Goal: Task Accomplishment & Management: Complete application form

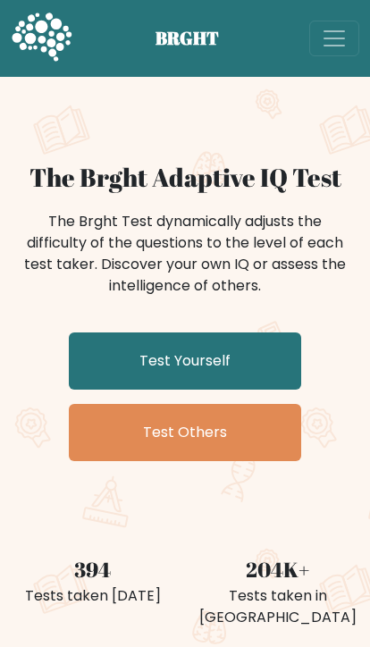
click at [220, 351] on link "Test Yourself" at bounding box center [185, 360] width 232 height 57
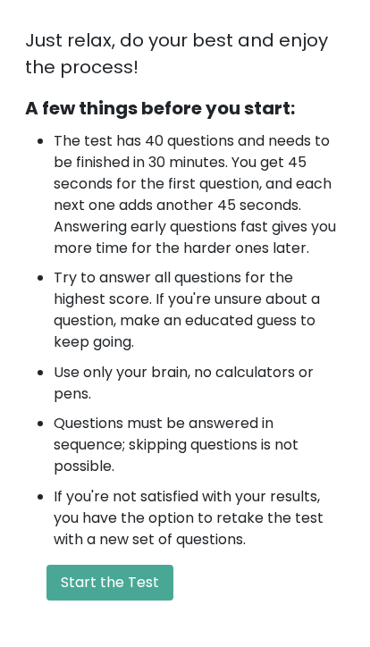
scroll to position [733, 0]
click at [124, 573] on button "Start the Test" at bounding box center [109, 582] width 127 height 36
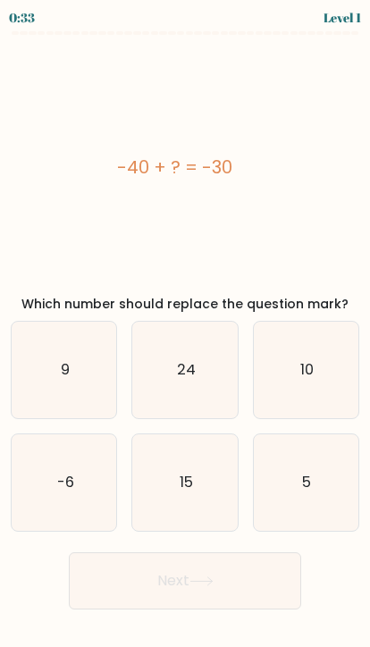
click at [312, 371] on text "10" at bounding box center [306, 369] width 13 height 21
click at [186, 332] on input "c. 10" at bounding box center [185, 327] width 1 height 9
radio input "true"
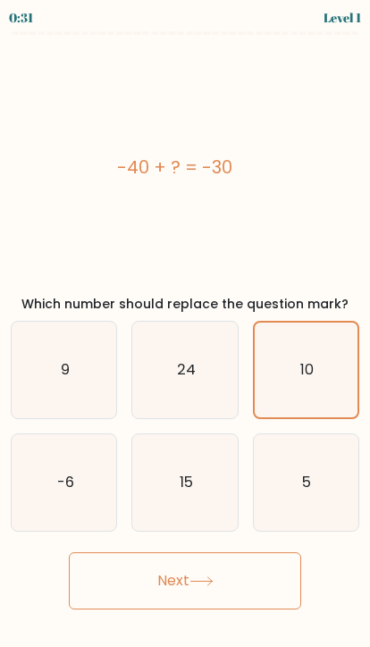
click at [230, 585] on button "Next" at bounding box center [185, 580] width 232 height 57
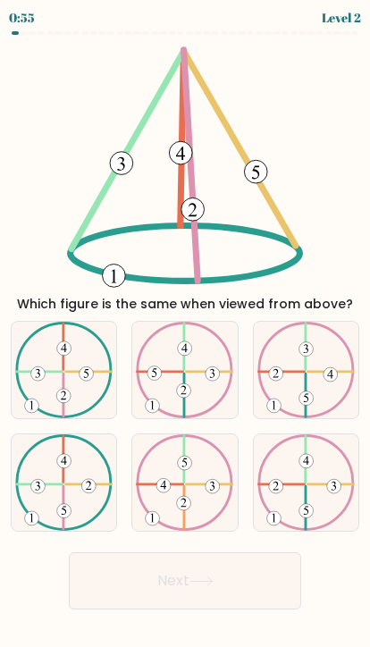
click at [80, 388] on icon at bounding box center [63, 369] width 97 height 96
click at [185, 332] on input "a." at bounding box center [185, 327] width 1 height 9
radio input "true"
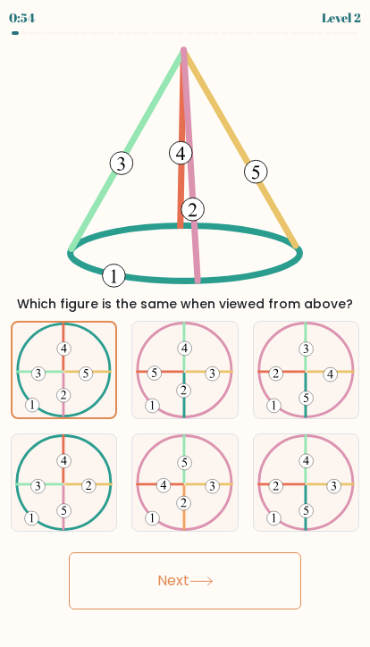
click at [219, 587] on button "Next" at bounding box center [185, 580] width 232 height 57
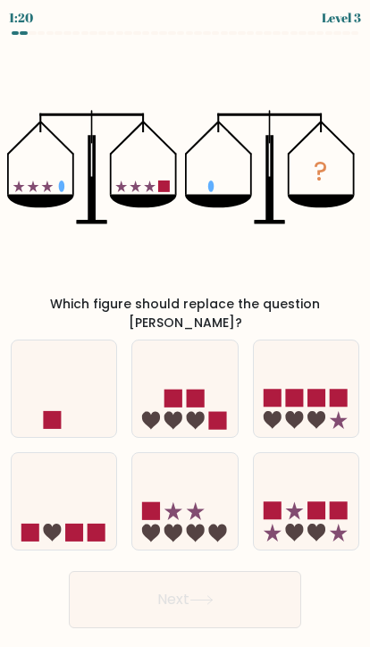
click at [96, 402] on icon at bounding box center [64, 388] width 104 height 87
click at [185, 332] on input "a." at bounding box center [185, 327] width 1 height 9
radio input "true"
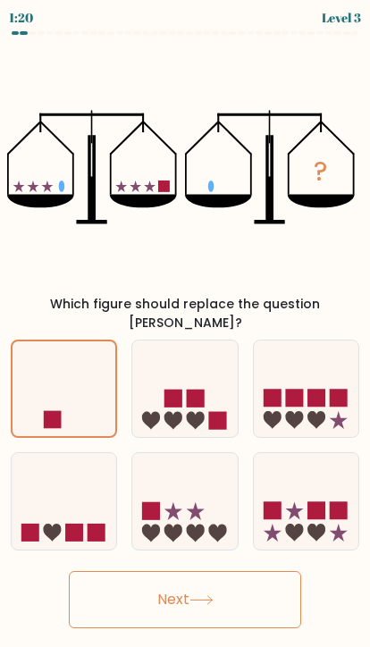
click at [240, 590] on button "Next" at bounding box center [185, 599] width 232 height 57
click at [179, 580] on button "Next" at bounding box center [185, 599] width 232 height 57
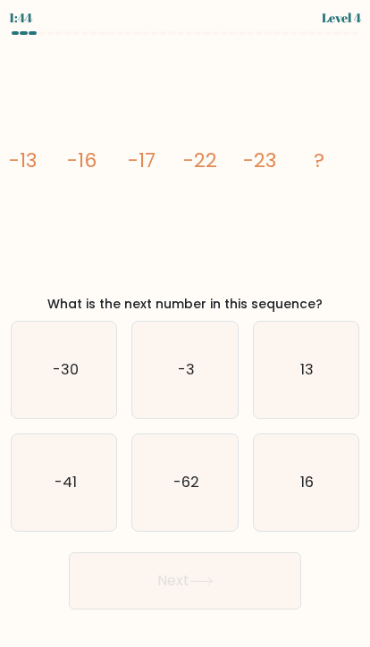
click at [58, 482] on text "-41" at bounding box center [65, 482] width 22 height 21
click at [185, 332] on input "d. -41" at bounding box center [185, 327] width 1 height 9
radio input "true"
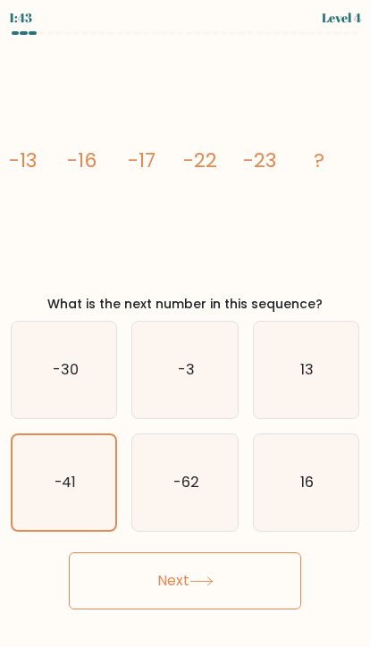
click at [204, 584] on icon at bounding box center [201, 581] width 24 height 10
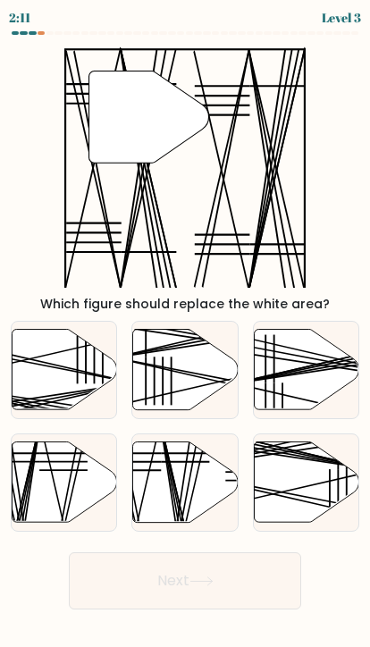
click at [190, 487] on icon at bounding box center [185, 482] width 104 height 80
click at [186, 332] on input "e." at bounding box center [185, 327] width 1 height 9
radio input "true"
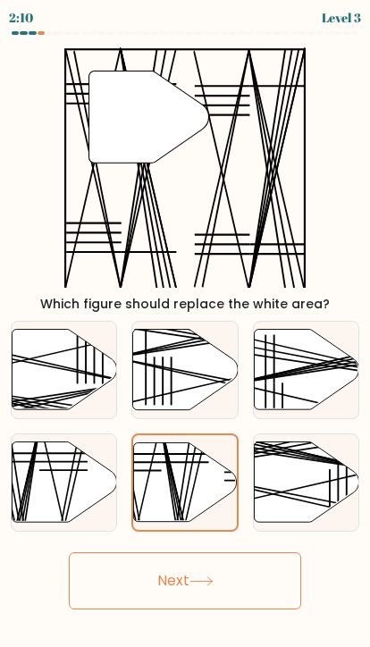
click at [267, 576] on button "Next" at bounding box center [185, 580] width 232 height 57
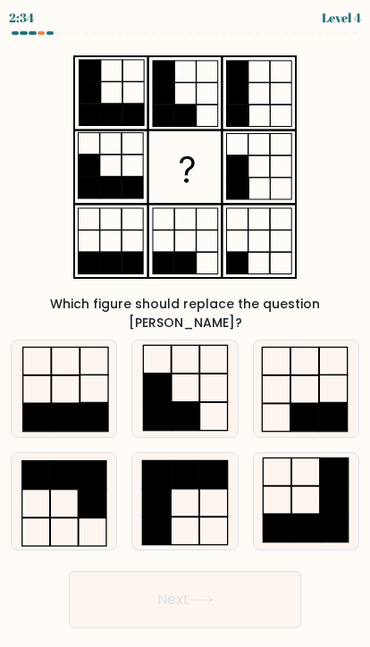
click at [177, 375] on icon at bounding box center [185, 388] width 96 height 96
click at [185, 332] on input "b." at bounding box center [185, 327] width 1 height 9
radio input "true"
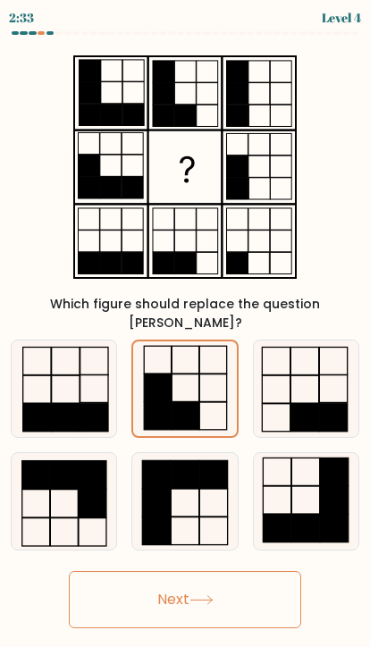
click at [250, 585] on button "Next" at bounding box center [185, 599] width 232 height 57
click at [212, 596] on icon at bounding box center [200, 600] width 21 height 8
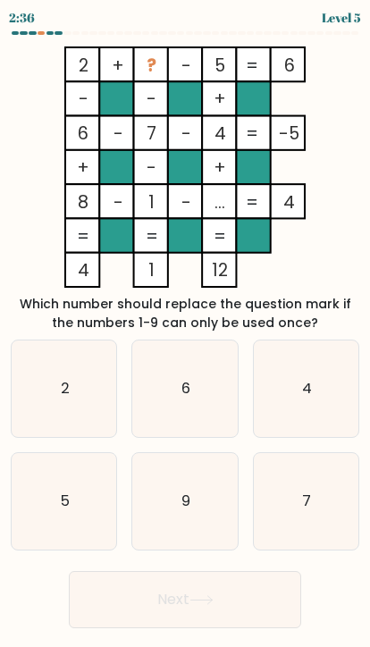
click at [308, 395] on text "4" at bounding box center [307, 388] width 10 height 21
click at [186, 332] on input "c. 4" at bounding box center [185, 327] width 1 height 9
radio input "true"
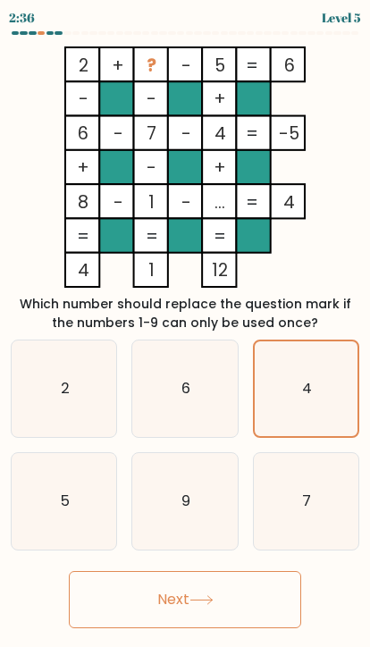
click at [241, 599] on button "Next" at bounding box center [185, 599] width 232 height 57
click at [187, 605] on button "Next" at bounding box center [185, 599] width 232 height 57
click at [185, 589] on button "Next" at bounding box center [185, 599] width 232 height 57
click at [239, 597] on button "Next" at bounding box center [185, 599] width 232 height 57
click at [148, 607] on button "Next" at bounding box center [185, 599] width 232 height 57
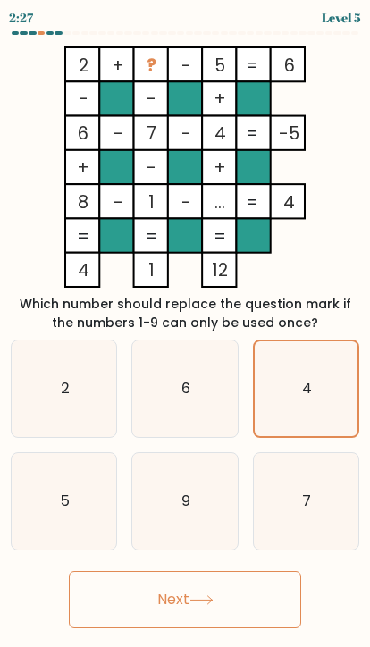
click at [148, 607] on button "Next" at bounding box center [185, 599] width 232 height 57
click at [196, 607] on button "Next" at bounding box center [185, 599] width 232 height 57
click at [195, 607] on button "Next" at bounding box center [185, 599] width 232 height 57
click at [213, 607] on button "Next" at bounding box center [185, 599] width 232 height 57
click at [175, 607] on button "Next" at bounding box center [185, 599] width 232 height 57
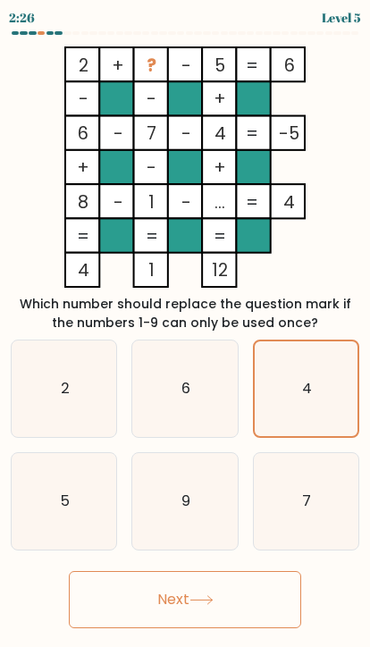
click at [175, 607] on button "Next" at bounding box center [185, 599] width 232 height 57
click at [204, 592] on button "Next" at bounding box center [185, 599] width 232 height 57
click at [203, 597] on icon at bounding box center [201, 600] width 24 height 10
click at [202, 597] on icon at bounding box center [201, 600] width 24 height 10
click at [203, 597] on icon at bounding box center [201, 600] width 24 height 10
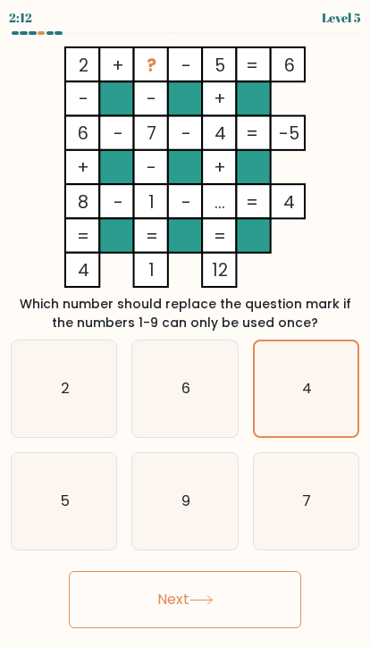
click at [203, 596] on icon at bounding box center [201, 600] width 24 height 10
click at [204, 597] on icon at bounding box center [201, 600] width 24 height 10
click at [305, 386] on text "4" at bounding box center [307, 388] width 10 height 21
click at [186, 332] on input "c. 4" at bounding box center [185, 327] width 1 height 9
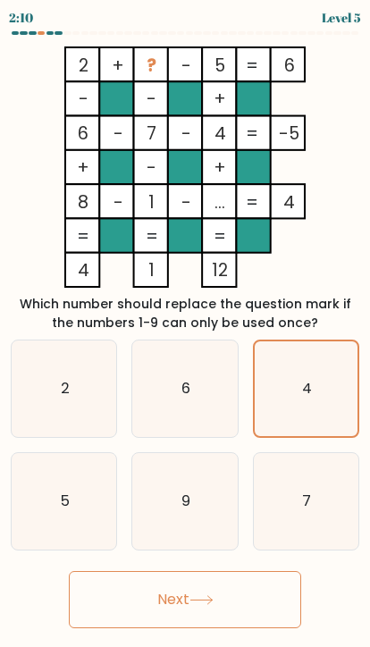
click at [209, 588] on button "Next" at bounding box center [185, 599] width 232 height 57
click at [200, 595] on icon at bounding box center [201, 600] width 24 height 10
click at [199, 595] on icon at bounding box center [201, 600] width 24 height 10
click at [169, 604] on button "Next" at bounding box center [185, 599] width 232 height 57
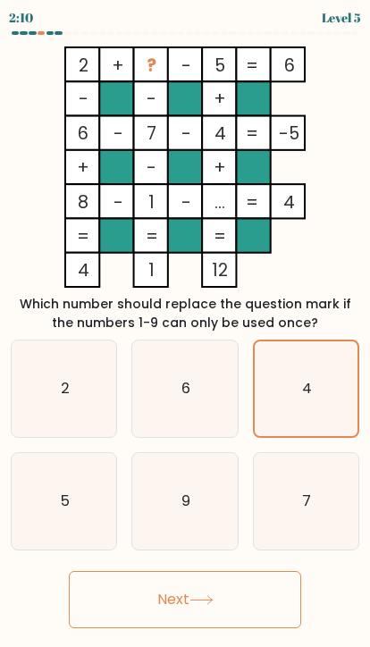
click at [168, 604] on button "Next" at bounding box center [185, 599] width 232 height 57
click at [158, 608] on button "Next" at bounding box center [185, 599] width 232 height 57
click at [158, 607] on button "Next" at bounding box center [185, 599] width 232 height 57
click at [158, 609] on button "Next" at bounding box center [185, 599] width 232 height 57
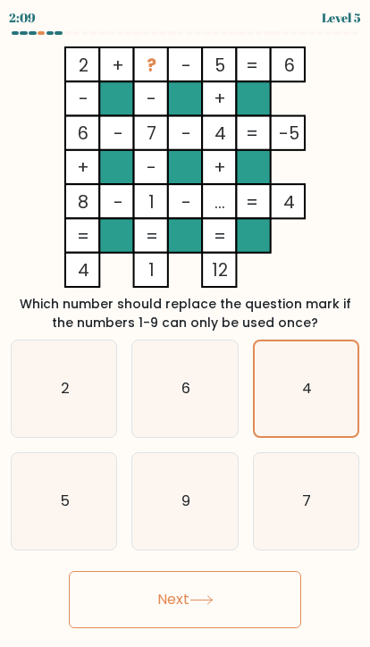
click at [152, 612] on button "Next" at bounding box center [185, 599] width 232 height 57
click at [152, 611] on button "Next" at bounding box center [185, 599] width 232 height 57
click at [176, 608] on button "Next" at bounding box center [185, 599] width 232 height 57
click at [219, 597] on button "Next" at bounding box center [185, 599] width 232 height 57
click at [228, 598] on button "Next" at bounding box center [185, 599] width 232 height 57
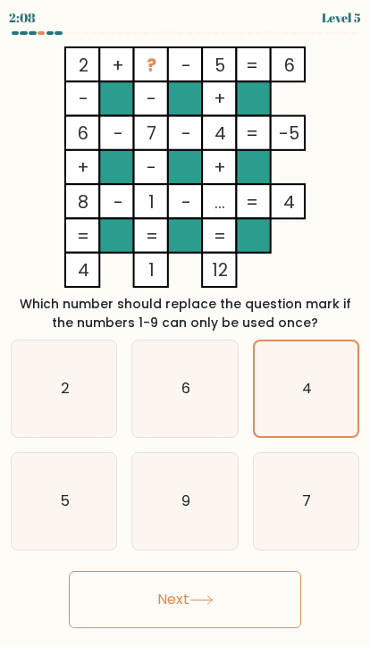
click at [228, 597] on button "Next" at bounding box center [185, 599] width 232 height 57
click at [230, 604] on button "Next" at bounding box center [185, 599] width 232 height 57
click at [230, 603] on button "Next" at bounding box center [185, 599] width 232 height 57
click at [183, 601] on button "Next" at bounding box center [185, 599] width 232 height 57
click at [183, 600] on button "Next" at bounding box center [185, 599] width 232 height 57
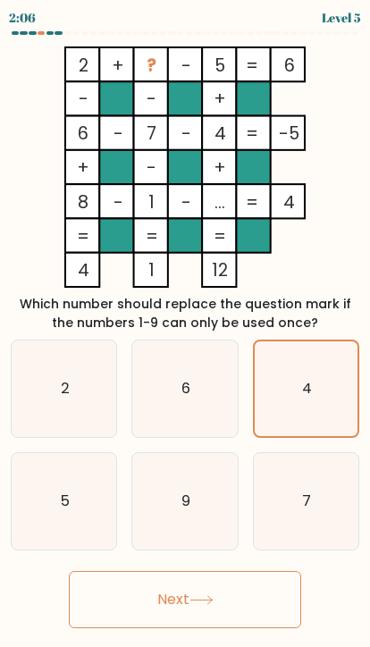
click at [150, 598] on button "Next" at bounding box center [185, 599] width 232 height 57
click at [161, 603] on button "Next" at bounding box center [185, 599] width 232 height 57
click at [171, 603] on button "Next" at bounding box center [185, 599] width 232 height 57
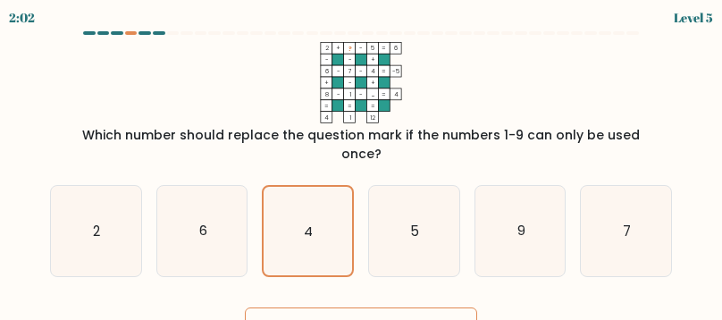
scroll to position [34, 0]
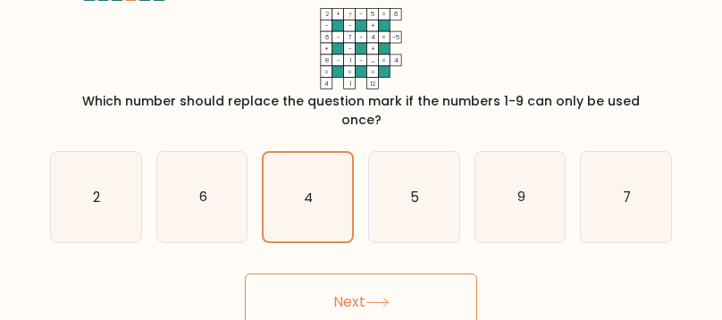
click at [369, 278] on button "Next" at bounding box center [361, 301] width 232 height 57
click at [369, 279] on button "Next" at bounding box center [361, 301] width 232 height 57
click at [369, 297] on icon at bounding box center [377, 302] width 24 height 10
click at [369, 286] on button "Next" at bounding box center [361, 301] width 232 height 57
click at [365, 283] on button "Next" at bounding box center [361, 301] width 232 height 57
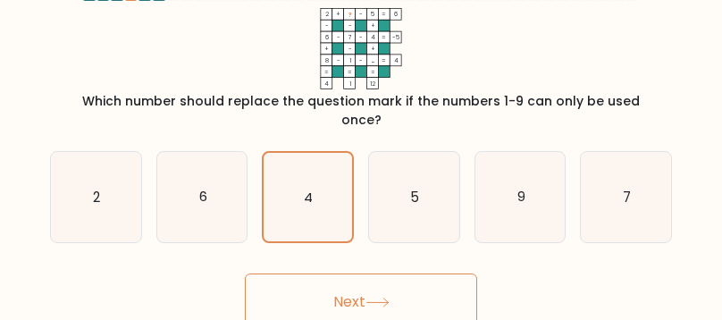
click at [365, 283] on button "Next" at bounding box center [361, 301] width 232 height 57
click at [362, 278] on button "Next" at bounding box center [361, 301] width 232 height 57
click at [369, 296] on button "Next" at bounding box center [361, 301] width 232 height 57
click at [369, 295] on button "Next" at bounding box center [361, 301] width 232 height 57
click at [369, 280] on button "Next" at bounding box center [361, 301] width 232 height 57
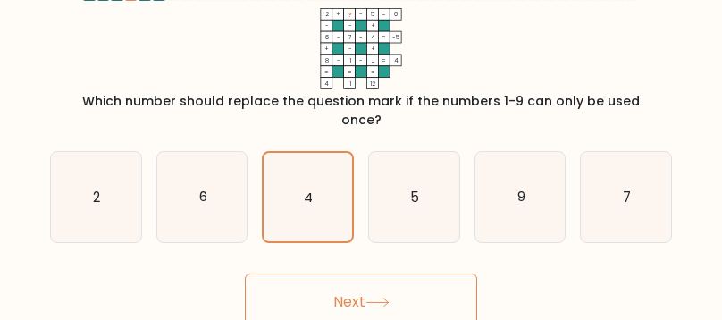
click at [369, 280] on button "Next" at bounding box center [361, 301] width 232 height 57
click at [341, 296] on button "Next" at bounding box center [361, 301] width 232 height 57
click at [340, 296] on button "Next" at bounding box center [361, 301] width 232 height 57
click at [352, 273] on button "Next" at bounding box center [361, 301] width 232 height 57
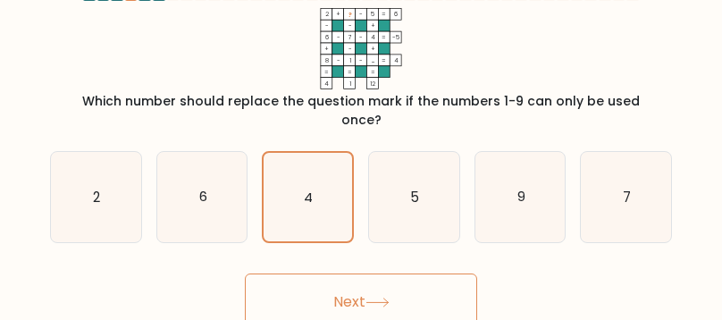
click at [368, 273] on button "Next" at bounding box center [361, 301] width 232 height 57
click at [369, 273] on button "Next" at bounding box center [361, 301] width 232 height 57
click at [369, 264] on div "Next" at bounding box center [360, 297] width 643 height 66
click at [369, 277] on button "Next" at bounding box center [361, 301] width 232 height 57
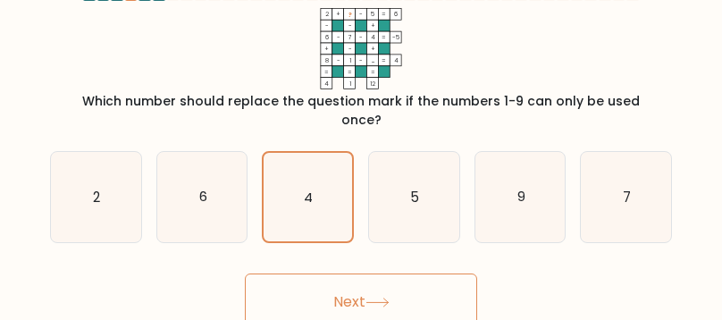
click at [369, 277] on button "Next" at bounding box center [361, 301] width 232 height 57
click at [369, 281] on button "Next" at bounding box center [361, 301] width 232 height 57
click at [369, 280] on button "Next" at bounding box center [361, 301] width 232 height 57
click at [369, 188] on icon "5" at bounding box center [414, 197] width 90 height 90
click at [362, 130] on input "d. 5" at bounding box center [361, 128] width 1 height 4
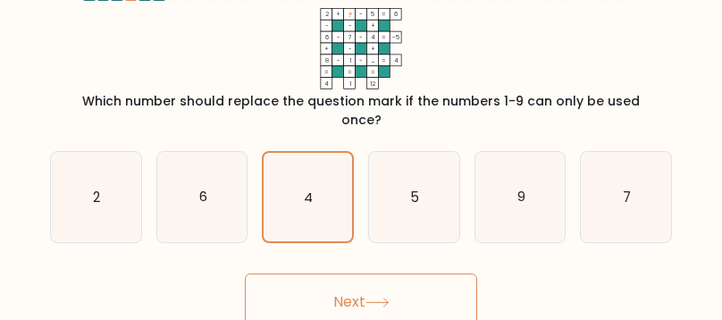
radio input "true"
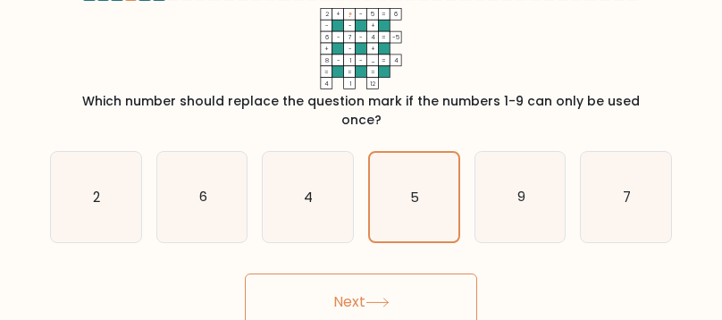
click at [323, 192] on icon "4" at bounding box center [308, 197] width 90 height 90
click at [361, 130] on input "c. 4" at bounding box center [361, 128] width 1 height 4
radio input "true"
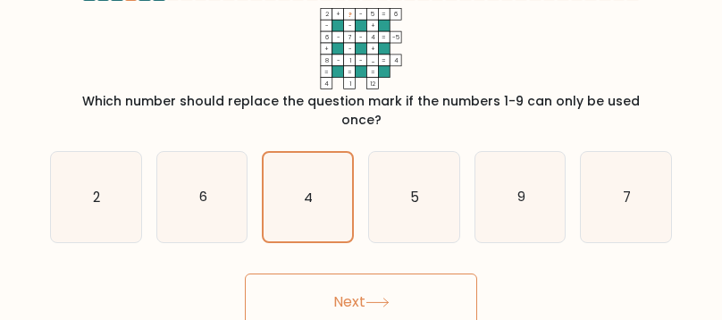
click at [368, 293] on button "Next" at bounding box center [361, 301] width 232 height 57
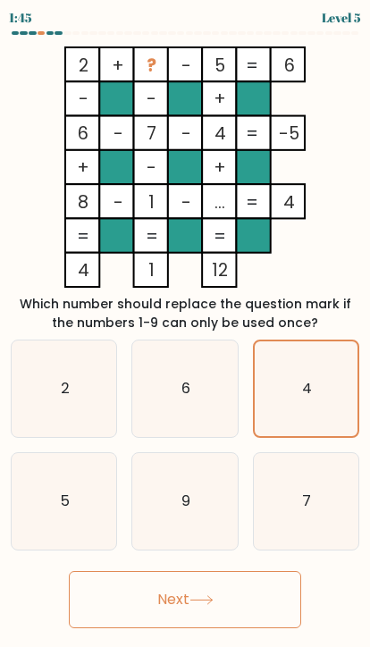
click at [206, 592] on button "Next" at bounding box center [185, 599] width 232 height 57
click at [205, 599] on icon at bounding box center [200, 600] width 21 height 8
click at [194, 602] on icon at bounding box center [201, 600] width 24 height 10
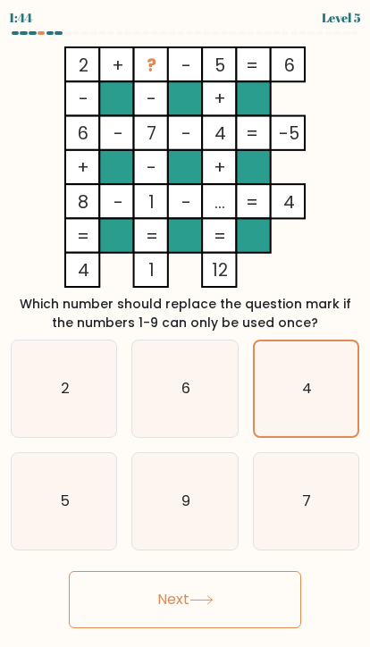
click at [194, 601] on icon at bounding box center [201, 600] width 24 height 10
click at [142, 593] on button "Next" at bounding box center [185, 599] width 232 height 57
click at [163, 597] on button "Next" at bounding box center [185, 599] width 232 height 57
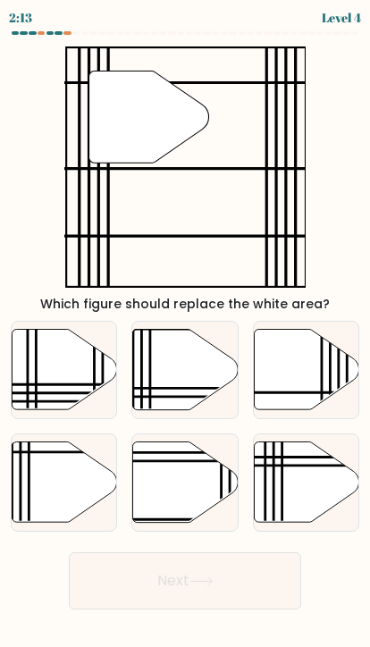
click at [84, 493] on icon at bounding box center [64, 482] width 104 height 80
click at [185, 332] on input "d." at bounding box center [185, 327] width 1 height 9
radio input "true"
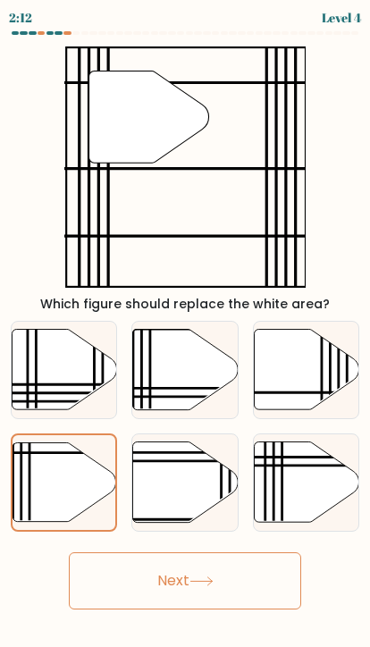
click at [235, 585] on button "Next" at bounding box center [185, 580] width 232 height 57
click at [192, 574] on button "Next" at bounding box center [185, 580] width 232 height 57
click at [192, 573] on button "Next" at bounding box center [185, 580] width 232 height 57
click at [188, 579] on button "Next" at bounding box center [185, 580] width 232 height 57
click at [188, 578] on button "Next" at bounding box center [185, 580] width 232 height 57
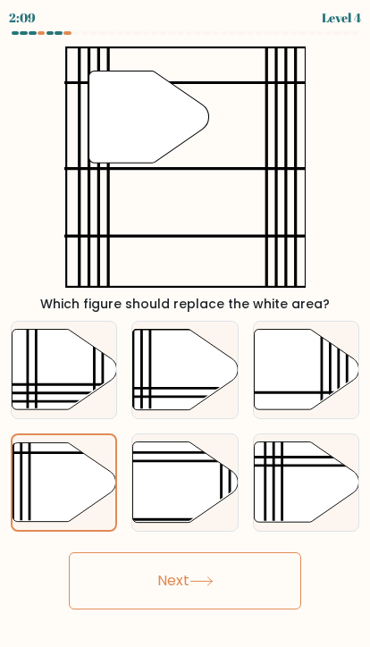
click at [186, 587] on button "Next" at bounding box center [185, 580] width 232 height 57
click at [186, 586] on button "Next" at bounding box center [185, 580] width 232 height 57
click at [192, 590] on button "Next" at bounding box center [185, 580] width 232 height 57
click at [254, 579] on button "Next" at bounding box center [185, 580] width 232 height 57
click at [291, 570] on button "Next" at bounding box center [185, 580] width 232 height 57
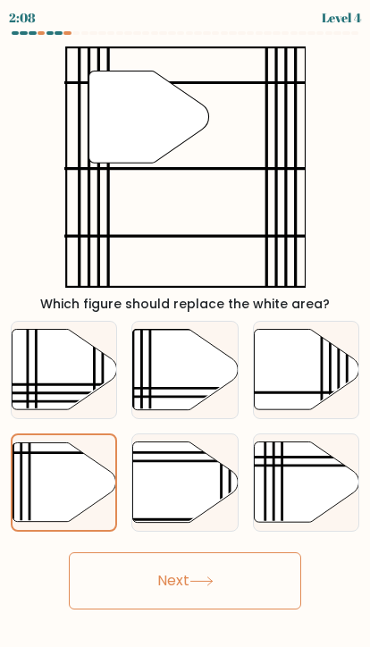
click at [291, 569] on button "Next" at bounding box center [185, 580] width 232 height 57
click at [297, 569] on button "Next" at bounding box center [185, 580] width 232 height 57
click at [301, 572] on div "Next" at bounding box center [185, 573] width 370 height 71
click at [247, 608] on button "Next" at bounding box center [185, 580] width 232 height 57
click at [152, 601] on button "Next" at bounding box center [185, 580] width 232 height 57
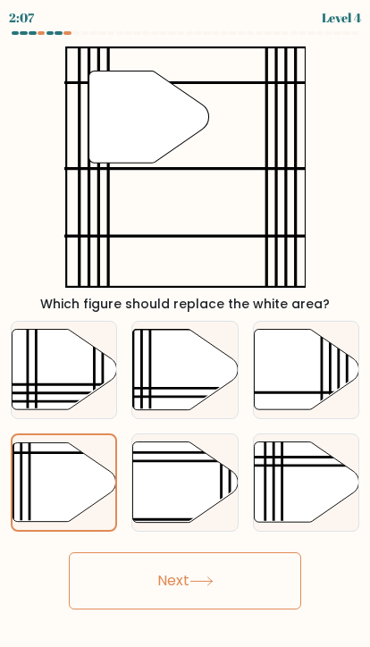
click at [102, 586] on button "Next" at bounding box center [185, 580] width 232 height 57
click at [101, 585] on button "Next" at bounding box center [185, 580] width 232 height 57
click at [126, 558] on button "Next" at bounding box center [185, 580] width 232 height 57
click at [180, 558] on button "Next" at bounding box center [185, 580] width 232 height 57
click at [240, 565] on button "Next" at bounding box center [185, 580] width 232 height 57
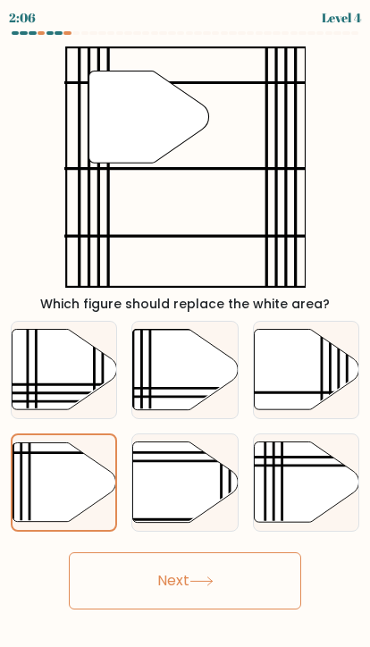
click at [240, 565] on button "Next" at bounding box center [185, 580] width 232 height 57
click at [260, 576] on button "Next" at bounding box center [185, 580] width 232 height 57
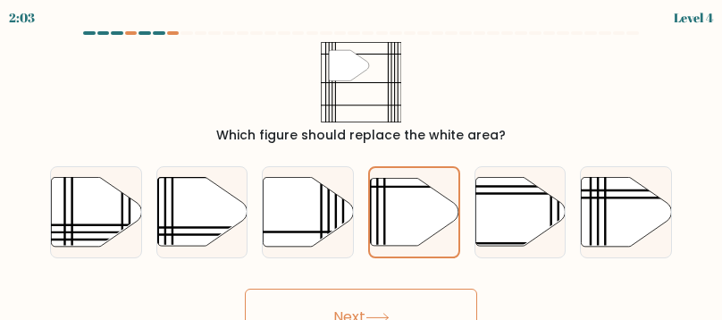
scroll to position [34, 0]
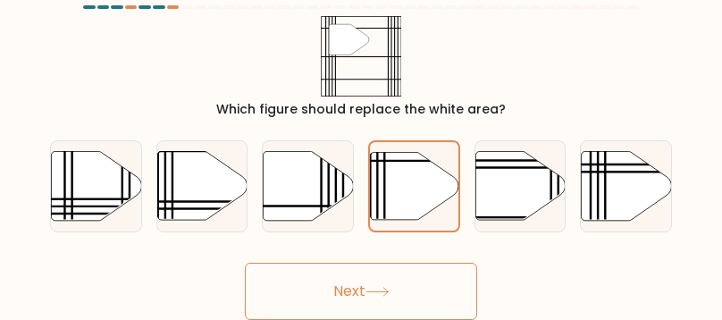
click at [367, 277] on button "Next" at bounding box center [361, 291] width 232 height 57
click at [366, 276] on button "Next" at bounding box center [361, 291] width 232 height 57
click at [369, 267] on button "Next" at bounding box center [361, 291] width 232 height 57
click at [369, 275] on button "Next" at bounding box center [361, 291] width 232 height 57
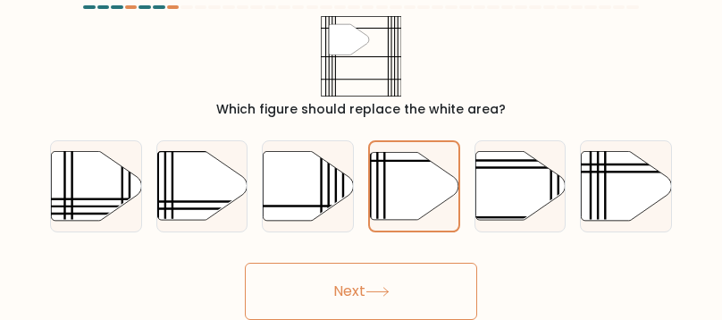
click at [369, 275] on button "Next" at bounding box center [361, 291] width 232 height 57
click at [369, 276] on button "Next" at bounding box center [361, 291] width 232 height 57
click at [369, 275] on button "Next" at bounding box center [361, 291] width 232 height 57
click at [369, 285] on button "Next" at bounding box center [361, 291] width 232 height 57
click at [355, 298] on button "Next" at bounding box center [361, 291] width 232 height 57
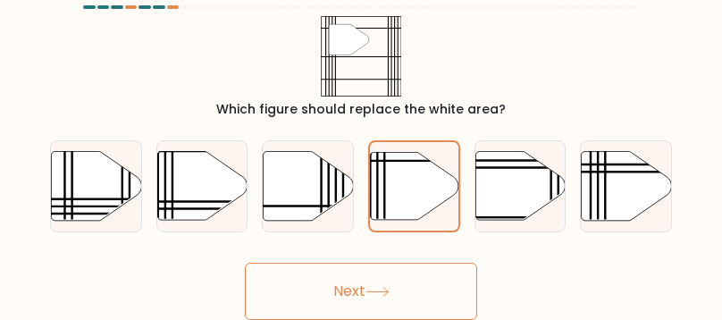
click at [279, 294] on button "Next" at bounding box center [361, 291] width 232 height 57
click at [278, 294] on button "Next" at bounding box center [361, 291] width 232 height 57
click at [308, 290] on button "Next" at bounding box center [361, 291] width 232 height 57
click at [308, 289] on button "Next" at bounding box center [361, 291] width 232 height 57
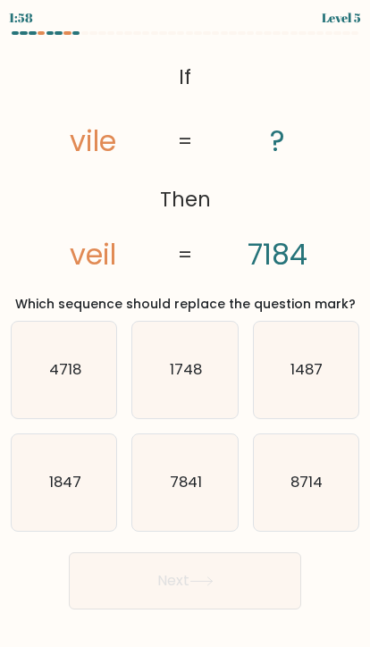
click at [220, 575] on button "Next" at bounding box center [185, 580] width 232 height 57
click at [327, 277] on icon "@import url('https://fonts.googleapis.com/css?family=Abril+Fatface:400,100,100i…" at bounding box center [184, 166] width 355 height 241
click at [183, 492] on text "7841" at bounding box center [186, 482] width 32 height 21
click at [185, 332] on input "e. 7841" at bounding box center [185, 327] width 1 height 9
radio input "true"
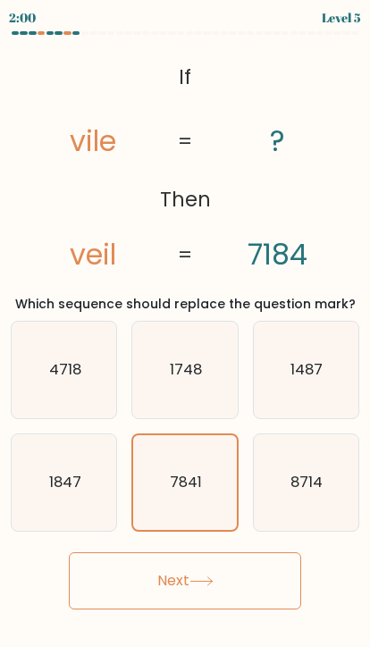
click at [241, 580] on button "Next" at bounding box center [185, 580] width 232 height 57
click at [189, 578] on button "Next" at bounding box center [185, 580] width 232 height 57
click at [188, 578] on button "Next" at bounding box center [185, 580] width 232 height 57
click at [213, 576] on icon at bounding box center [201, 581] width 24 height 10
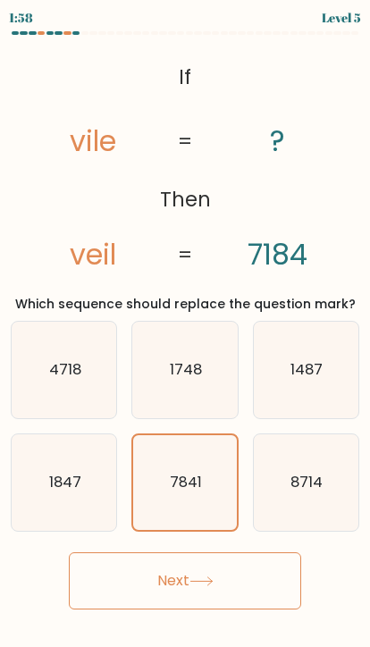
click at [206, 579] on icon at bounding box center [201, 581] width 24 height 10
click at [199, 583] on icon at bounding box center [201, 581] width 24 height 10
click at [204, 578] on icon at bounding box center [201, 581] width 24 height 10
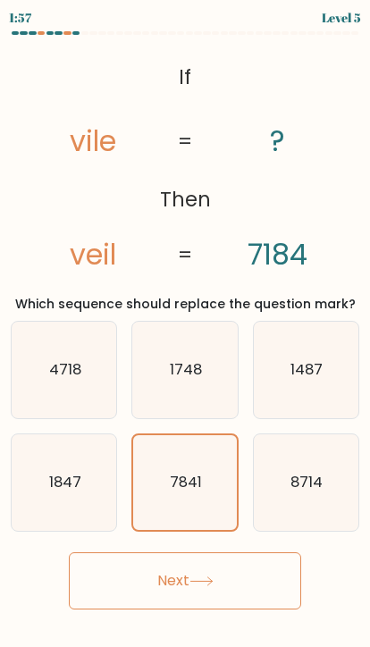
click at [203, 578] on icon at bounding box center [201, 581] width 24 height 10
click at [200, 584] on icon at bounding box center [201, 581] width 24 height 10
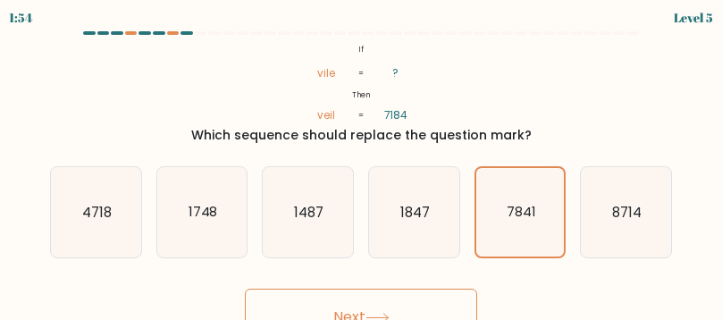
scroll to position [34, 0]
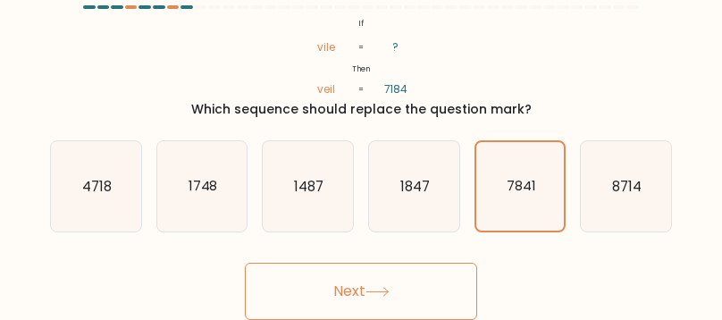
click at [369, 269] on button "Next" at bounding box center [361, 291] width 232 height 57
click at [369, 268] on button "Next" at bounding box center [361, 291] width 232 height 57
click at [324, 276] on button "Next" at bounding box center [361, 291] width 232 height 57
click at [311, 286] on button "Next" at bounding box center [361, 291] width 232 height 57
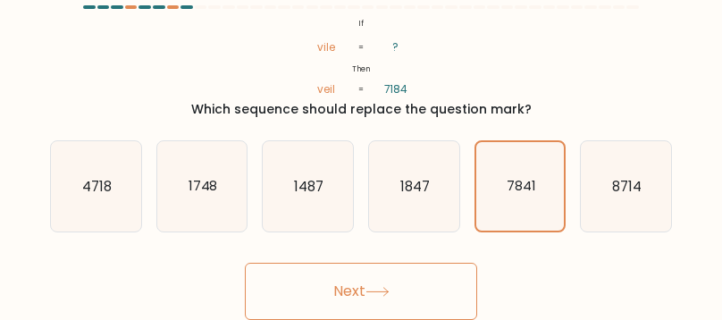
click at [311, 285] on button "Next" at bounding box center [361, 291] width 232 height 57
click at [318, 289] on button "Next" at bounding box center [361, 291] width 232 height 57
click at [318, 288] on button "Next" at bounding box center [361, 291] width 232 height 57
click at [359, 291] on button "Next" at bounding box center [361, 291] width 232 height 57
click at [369, 280] on button "Next" at bounding box center [361, 291] width 232 height 57
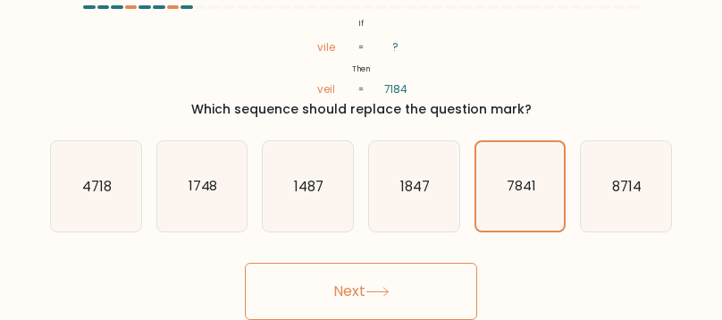
click at [369, 289] on button "Next" at bounding box center [361, 291] width 232 height 57
click at [369, 292] on button "Next" at bounding box center [361, 291] width 232 height 57
click at [358, 288] on button "Next" at bounding box center [361, 291] width 232 height 57
click at [312, 299] on button "Next" at bounding box center [361, 291] width 232 height 57
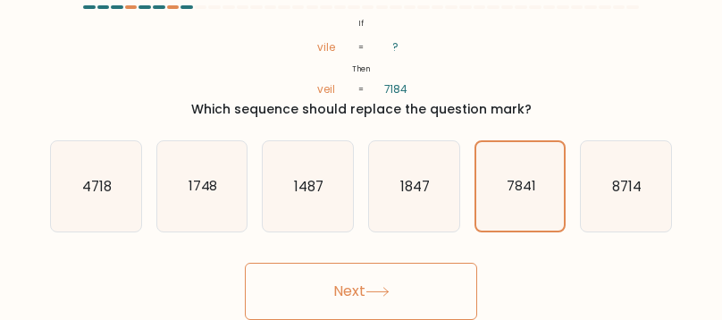
click at [311, 298] on button "Next" at bounding box center [361, 291] width 232 height 57
click at [305, 265] on button "Next" at bounding box center [361, 291] width 232 height 57
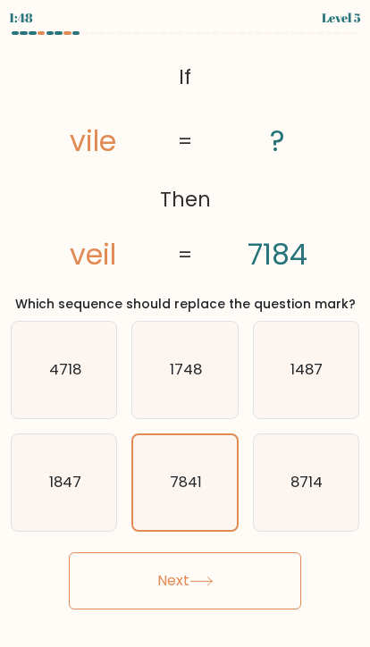
click at [202, 580] on icon at bounding box center [201, 581] width 24 height 10
click at [213, 564] on button "Next" at bounding box center [185, 580] width 232 height 57
click at [220, 567] on button "Next" at bounding box center [185, 580] width 232 height 57
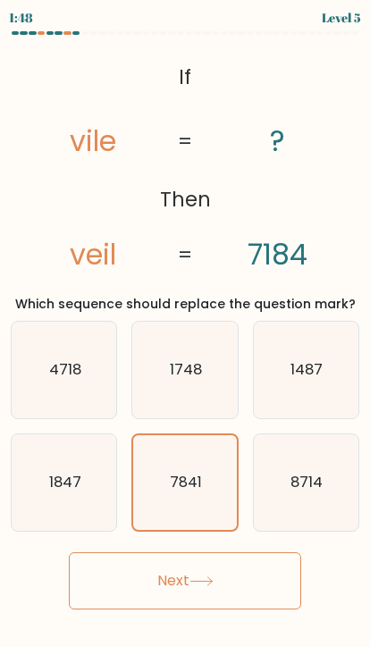
click at [219, 567] on button "Next" at bounding box center [185, 580] width 232 height 57
click at [222, 560] on button "Next" at bounding box center [185, 580] width 232 height 57
click at [221, 572] on button "Next" at bounding box center [185, 580] width 232 height 57
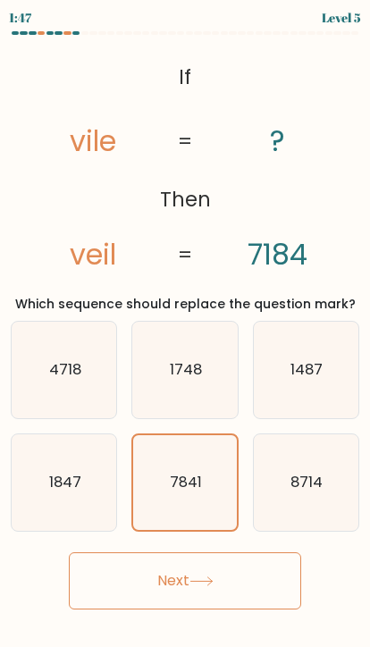
click at [180, 584] on button "Next" at bounding box center [185, 580] width 232 height 57
click at [179, 583] on button "Next" at bounding box center [185, 580] width 232 height 57
click at [130, 576] on button "Next" at bounding box center [185, 580] width 232 height 57
click at [130, 575] on button "Next" at bounding box center [185, 580] width 232 height 57
click at [134, 575] on button "Next" at bounding box center [185, 580] width 232 height 57
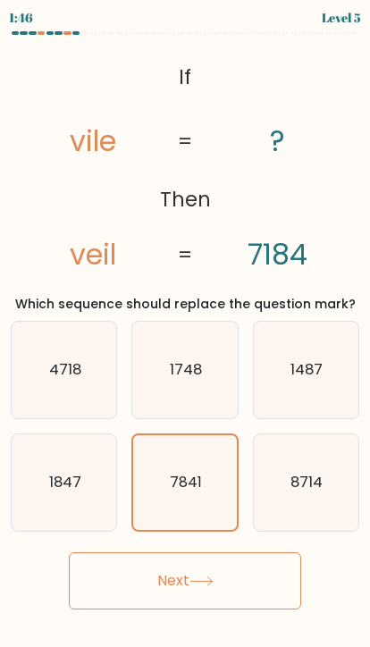
click at [185, 555] on button "Next" at bounding box center [185, 580] width 232 height 57
click at [222, 576] on button "Next" at bounding box center [185, 580] width 232 height 57
click at [221, 575] on button "Next" at bounding box center [185, 580] width 232 height 57
click at [245, 575] on button "Next" at bounding box center [185, 580] width 232 height 57
click at [235, 576] on button "Next" at bounding box center [185, 580] width 232 height 57
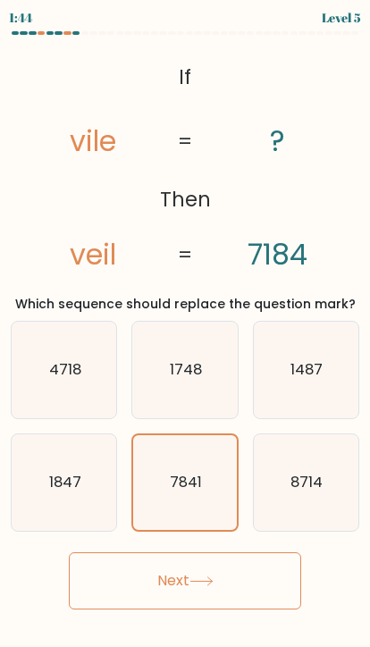
click at [235, 576] on button "Next" at bounding box center [185, 580] width 232 height 57
click at [241, 586] on button "Next" at bounding box center [185, 580] width 232 height 57
click at [241, 585] on button "Next" at bounding box center [185, 580] width 232 height 57
click at [235, 586] on button "Next" at bounding box center [185, 580] width 232 height 57
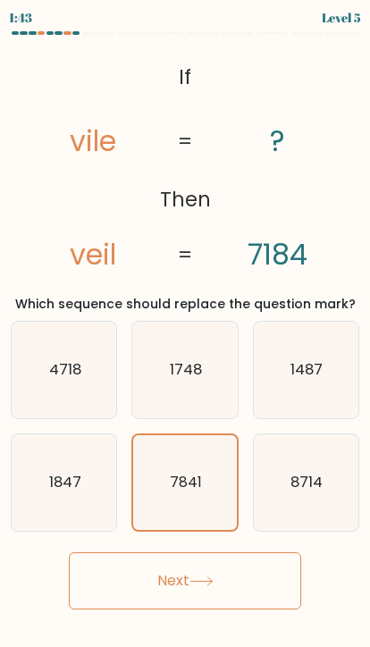
click at [236, 581] on button "Next" at bounding box center [185, 580] width 232 height 57
click at [235, 580] on button "Next" at bounding box center [185, 580] width 232 height 57
click at [232, 581] on button "Next" at bounding box center [185, 580] width 232 height 57
click at [179, 579] on button "Next" at bounding box center [185, 580] width 232 height 57
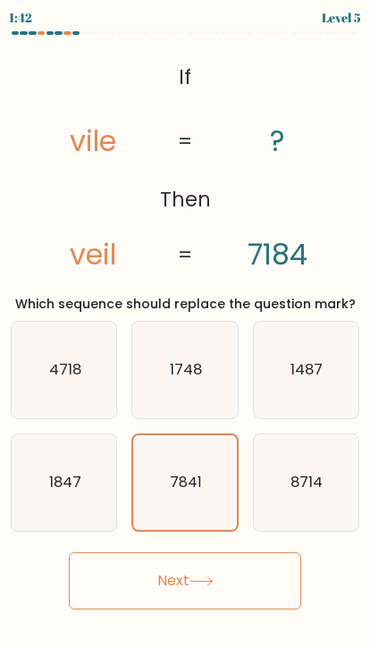
click at [132, 584] on button "Next" at bounding box center [185, 580] width 232 height 57
click at [129, 584] on button "Next" at bounding box center [185, 580] width 232 height 57
click at [129, 583] on button "Next" at bounding box center [185, 580] width 232 height 57
click at [126, 597] on button "Next" at bounding box center [185, 580] width 232 height 57
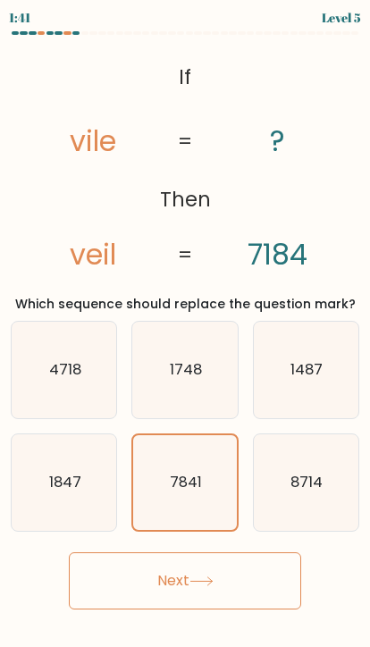
click at [136, 583] on button "Next" at bounding box center [185, 580] width 232 height 57
click at [142, 577] on button "Next" at bounding box center [185, 580] width 232 height 57
click at [142, 576] on button "Next" at bounding box center [185, 580] width 232 height 57
click at [159, 572] on button "Next" at bounding box center [185, 580] width 232 height 57
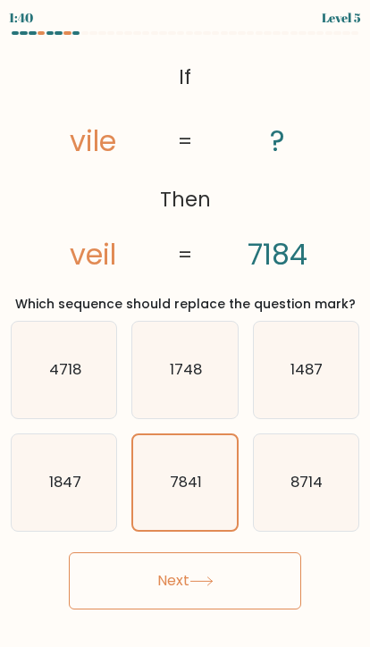
click at [159, 572] on button "Next" at bounding box center [185, 580] width 232 height 57
click at [191, 572] on button "Next" at bounding box center [185, 580] width 232 height 57
click at [243, 569] on button "Next" at bounding box center [185, 580] width 232 height 57
click at [282, 573] on button "Next" at bounding box center [185, 580] width 232 height 57
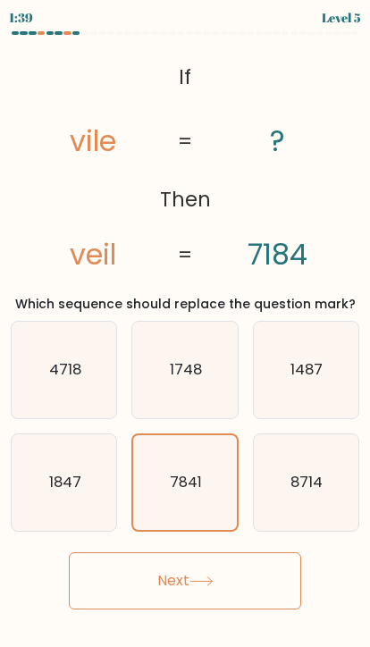
click at [274, 572] on button "Next" at bounding box center [185, 580] width 232 height 57
click at [255, 578] on button "Next" at bounding box center [185, 580] width 232 height 57
click at [254, 578] on button "Next" at bounding box center [185, 580] width 232 height 57
click at [191, 588] on button "Next" at bounding box center [185, 580] width 232 height 57
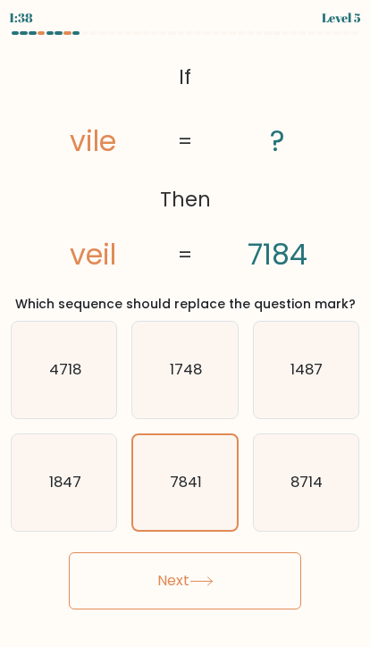
click at [144, 589] on button "Next" at bounding box center [185, 580] width 232 height 57
click at [157, 586] on button "Next" at bounding box center [185, 580] width 232 height 57
click at [213, 579] on icon at bounding box center [201, 581] width 24 height 10
click at [246, 569] on button "Next" at bounding box center [185, 580] width 232 height 57
click at [246, 568] on button "Next" at bounding box center [185, 580] width 232 height 57
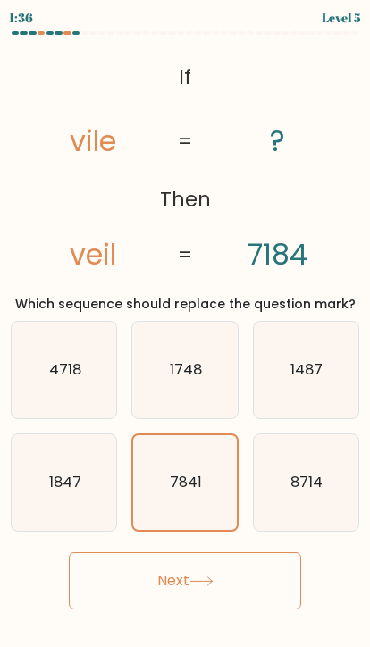
click at [237, 581] on button "Next" at bounding box center [185, 580] width 232 height 57
click at [206, 366] on icon "1748" at bounding box center [185, 369] width 96 height 96
click at [186, 332] on input "b. 1748" at bounding box center [185, 327] width 1 height 9
radio input "true"
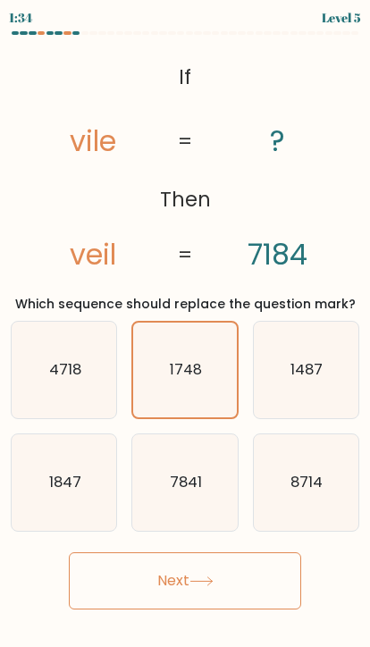
click at [205, 497] on icon "7841" at bounding box center [185, 482] width 96 height 96
click at [186, 332] on input "e. 7841" at bounding box center [185, 327] width 1 height 9
radio input "true"
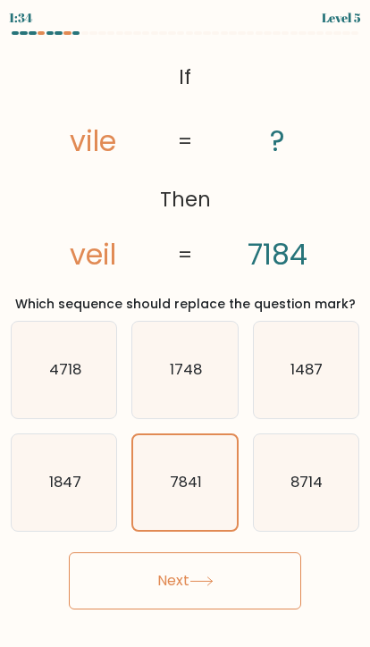
click at [265, 570] on button "Next" at bounding box center [185, 580] width 232 height 57
click at [268, 584] on button "Next" at bounding box center [185, 580] width 232 height 57
click at [268, 583] on button "Next" at bounding box center [185, 580] width 232 height 57
click at [253, 595] on button "Next" at bounding box center [185, 580] width 232 height 57
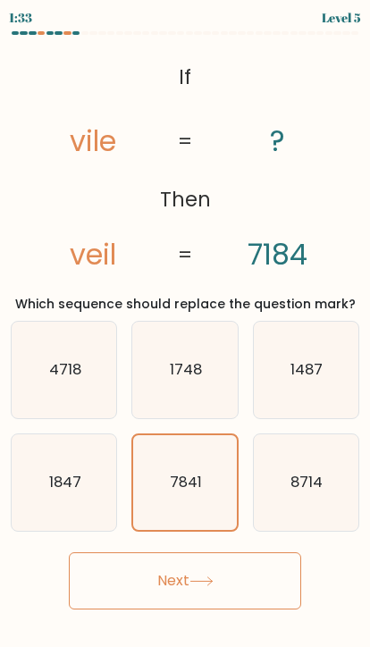
click at [188, 606] on button "Next" at bounding box center [185, 580] width 232 height 57
click at [169, 606] on button "Next" at bounding box center [185, 580] width 232 height 57
click at [179, 617] on body "1:32 Level 5 If" at bounding box center [185, 323] width 370 height 647
click at [137, 608] on button "Next" at bounding box center [185, 580] width 232 height 57
click at [139, 612] on body "1:32 Level 5 If" at bounding box center [185, 323] width 370 height 647
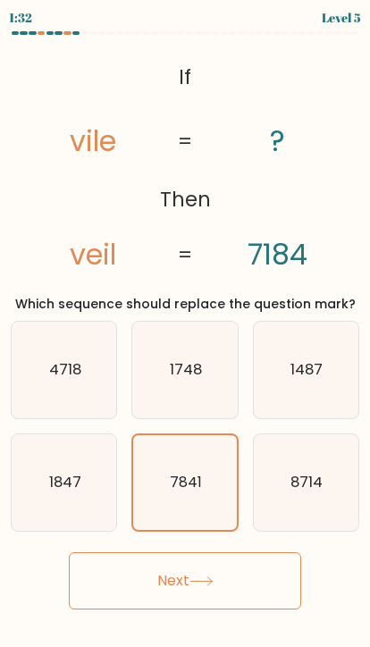
click at [110, 602] on button "Next" at bounding box center [185, 580] width 232 height 57
click at [109, 602] on button "Next" at bounding box center [185, 580] width 232 height 57
click at [188, 594] on button "Next" at bounding box center [185, 580] width 232 height 57
click at [232, 577] on button "Next" at bounding box center [185, 580] width 232 height 57
click at [261, 566] on button "Next" at bounding box center [185, 580] width 232 height 57
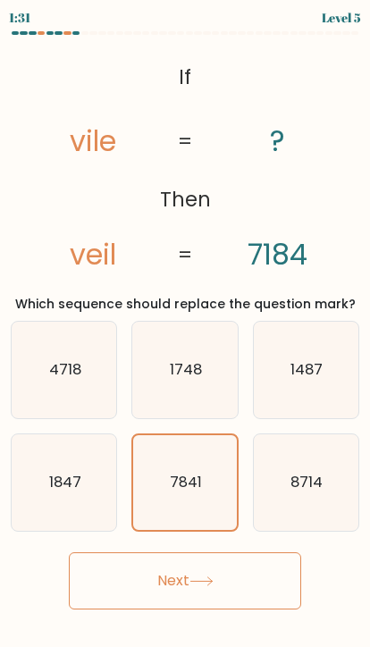
click at [261, 566] on button "Next" at bounding box center [185, 580] width 232 height 57
click at [244, 580] on button "Next" at bounding box center [185, 580] width 232 height 57
click at [189, 569] on button "Next" at bounding box center [185, 580] width 232 height 57
click at [152, 570] on button "Next" at bounding box center [185, 580] width 232 height 57
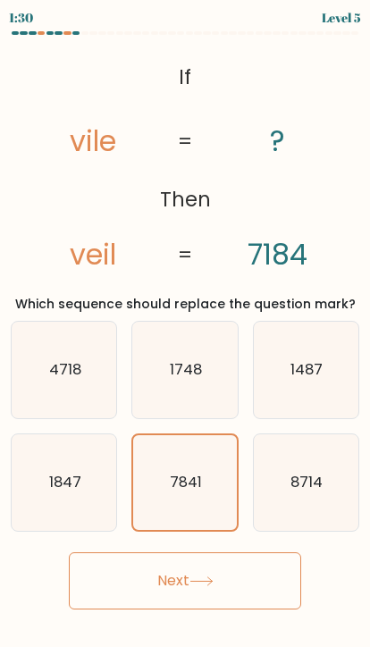
click at [136, 575] on button "Next" at bounding box center [185, 580] width 232 height 57
click at [161, 562] on button "Next" at bounding box center [185, 580] width 232 height 57
click at [175, 564] on button "Next" at bounding box center [185, 580] width 232 height 57
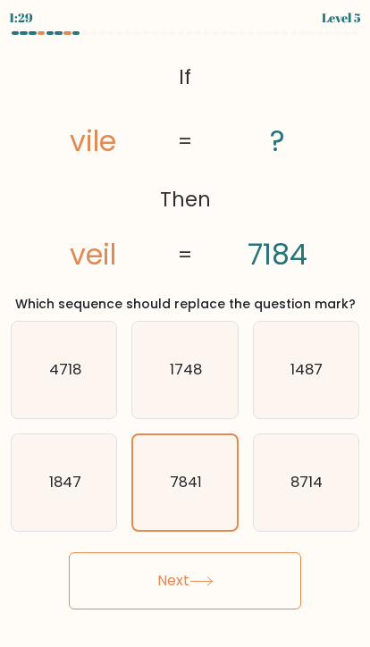
click at [175, 564] on button "Next" at bounding box center [185, 580] width 232 height 57
click at [147, 583] on button "Next" at bounding box center [185, 580] width 232 height 57
click at [267, 580] on button "Next" at bounding box center [185, 580] width 232 height 57
click at [266, 580] on button "Next" at bounding box center [185, 580] width 232 height 57
click at [263, 585] on button "Next" at bounding box center [185, 580] width 232 height 57
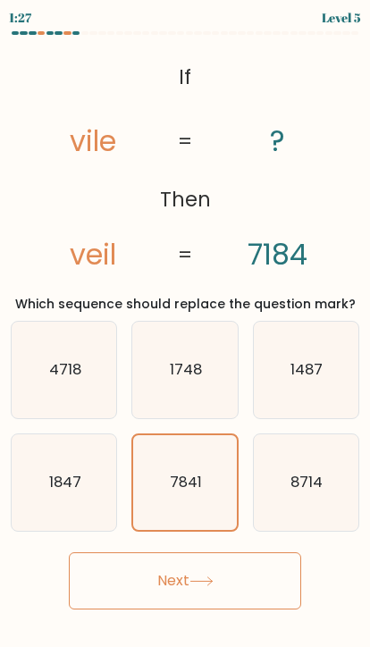
click at [263, 585] on button "Next" at bounding box center [185, 580] width 232 height 57
click at [274, 582] on button "Next" at bounding box center [185, 580] width 232 height 57
click at [274, 581] on button "Next" at bounding box center [185, 580] width 232 height 57
click at [260, 584] on button "Next" at bounding box center [185, 580] width 232 height 57
click at [259, 583] on button "Next" at bounding box center [185, 580] width 232 height 57
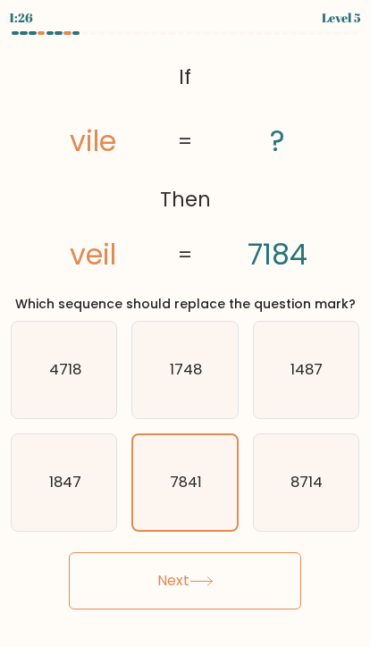
click at [252, 586] on button "Next" at bounding box center [185, 580] width 232 height 57
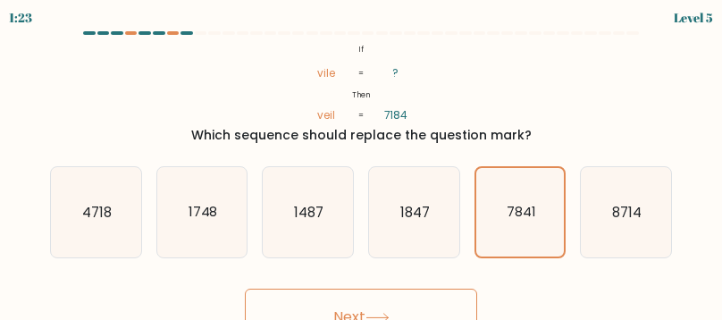
scroll to position [34, 0]
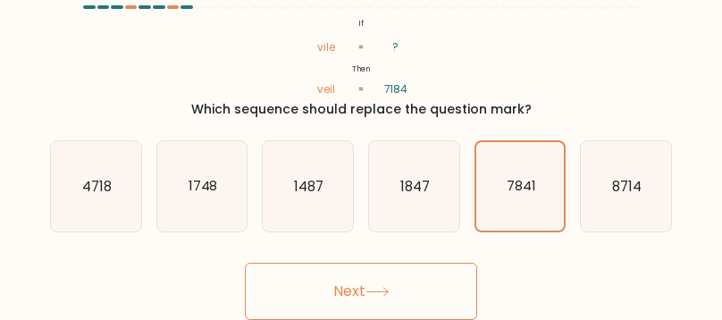
click at [369, 270] on button "Next" at bounding box center [361, 291] width 232 height 57
click at [369, 273] on button "Next" at bounding box center [361, 291] width 232 height 57
click at [369, 270] on button "Next" at bounding box center [361, 291] width 232 height 57
click at [314, 279] on button "Next" at bounding box center [361, 291] width 232 height 57
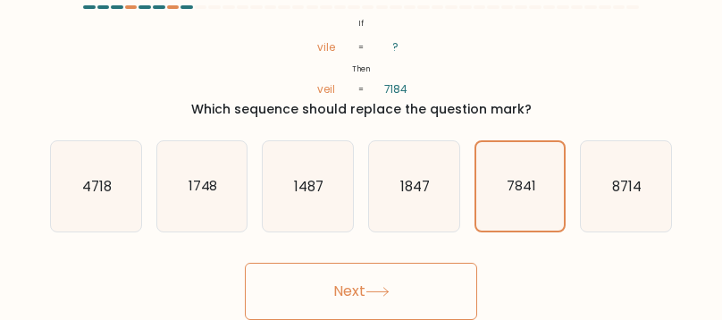
click at [289, 290] on button "Next" at bounding box center [361, 291] width 232 height 57
click at [336, 284] on button "Next" at bounding box center [361, 291] width 232 height 57
click at [369, 271] on button "Next" at bounding box center [361, 291] width 232 height 57
click at [369, 283] on button "Next" at bounding box center [361, 291] width 232 height 57
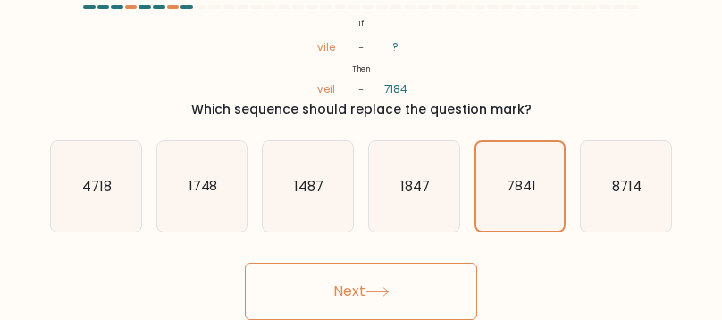
click at [369, 283] on button "Next" at bounding box center [361, 291] width 232 height 57
click at [369, 286] on button "Next" at bounding box center [361, 291] width 232 height 57
click at [360, 283] on button "Next" at bounding box center [361, 291] width 232 height 57
click at [369, 265] on button "Next" at bounding box center [361, 291] width 232 height 57
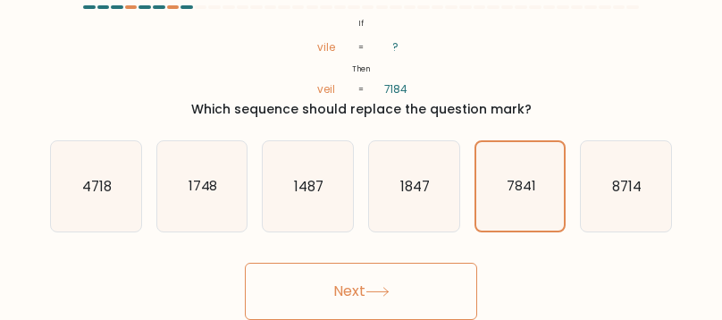
click at [369, 194] on text "7841" at bounding box center [520, 186] width 29 height 18
click at [362, 138] on input "e. 7841" at bounding box center [361, 136] width 1 height 4
click at [369, 287] on button "Next" at bounding box center [361, 291] width 232 height 57
click at [369, 292] on icon at bounding box center [377, 292] width 24 height 10
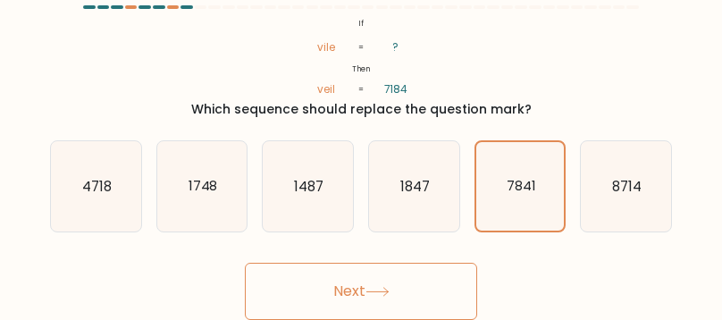
click at [369, 292] on icon at bounding box center [377, 292] width 24 height 10
click at [364, 288] on button "Next" at bounding box center [361, 291] width 232 height 57
click at [364, 287] on button "Next" at bounding box center [361, 291] width 232 height 57
click at [347, 287] on button "Next" at bounding box center [361, 291] width 232 height 57
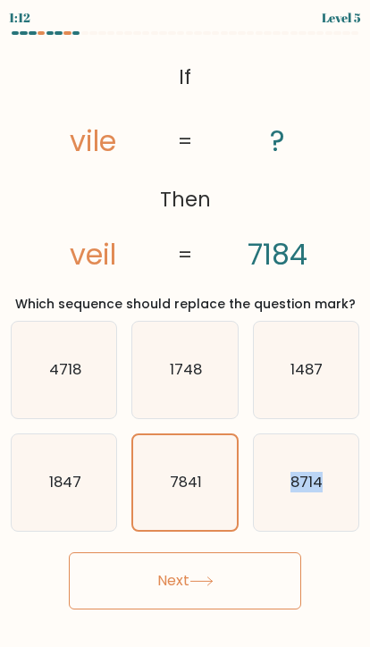
click at [209, 578] on icon at bounding box center [201, 581] width 24 height 10
click at [209, 577] on icon at bounding box center [201, 581] width 24 height 10
click at [185, 574] on button "Next" at bounding box center [185, 580] width 232 height 57
click at [184, 574] on button "Next" at bounding box center [185, 580] width 232 height 57
click at [188, 571] on button "Next" at bounding box center [185, 580] width 232 height 57
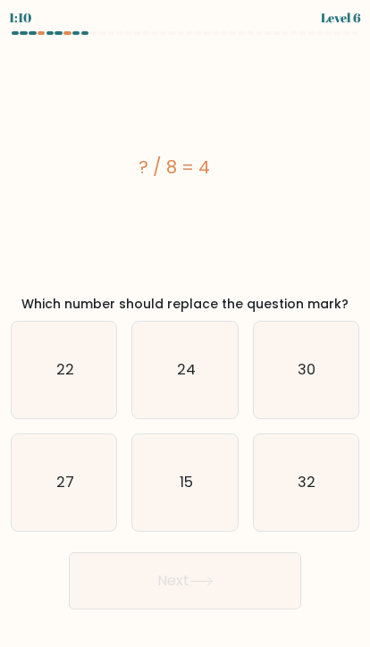
click at [188, 571] on button "Next" at bounding box center [185, 580] width 232 height 57
click at [305, 479] on text "32" at bounding box center [306, 482] width 18 height 21
click at [186, 332] on input "f. 32" at bounding box center [185, 327] width 1 height 9
radio input "true"
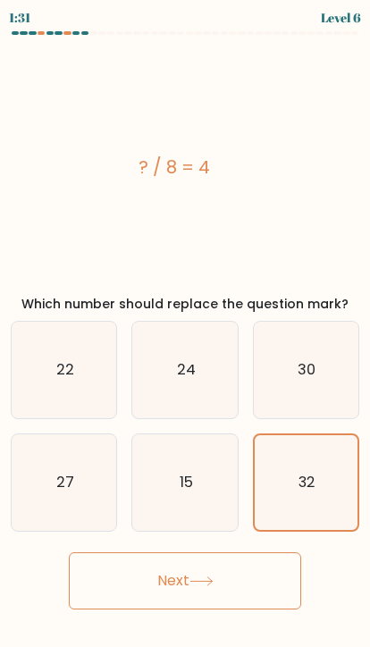
click at [195, 578] on icon at bounding box center [201, 581] width 24 height 10
click at [244, 572] on button "Next" at bounding box center [185, 580] width 232 height 57
click at [251, 572] on button "Next" at bounding box center [185, 580] width 232 height 57
click at [250, 572] on button "Next" at bounding box center [185, 580] width 232 height 57
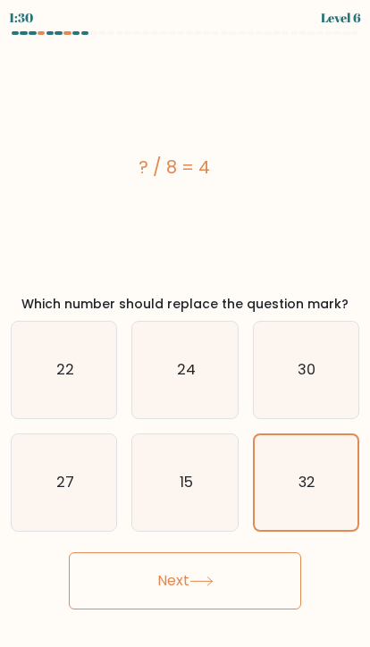
click at [257, 559] on button "Next" at bounding box center [185, 580] width 232 height 57
click at [257, 558] on button "Next" at bounding box center [185, 580] width 232 height 57
click at [244, 562] on button "Next" at bounding box center [185, 580] width 232 height 57
click at [141, 578] on button "Next" at bounding box center [185, 580] width 232 height 57
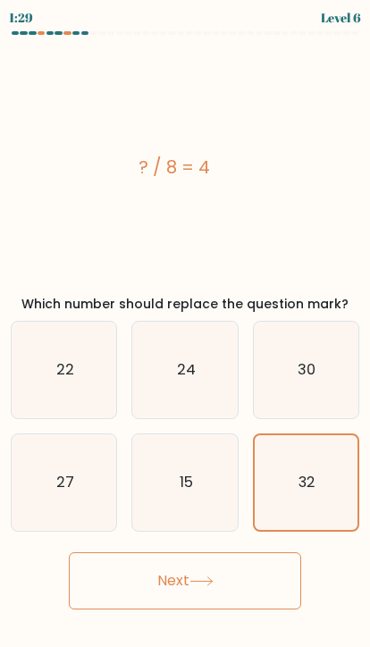
click at [140, 578] on button "Next" at bounding box center [185, 580] width 232 height 57
click at [211, 576] on icon at bounding box center [201, 581] width 24 height 10
click at [219, 557] on button "Next" at bounding box center [185, 580] width 232 height 57
click at [219, 556] on button "Next" at bounding box center [185, 580] width 232 height 57
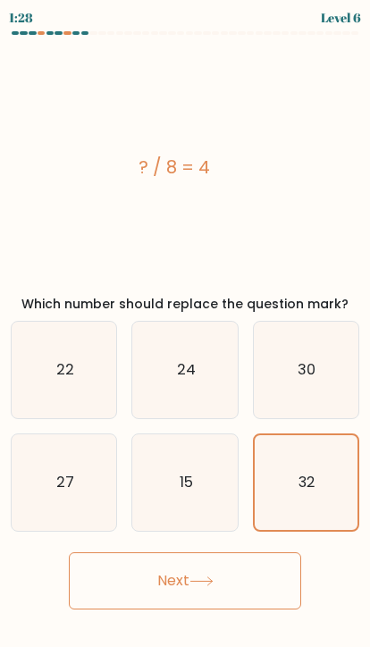
click at [185, 581] on button "Next" at bounding box center [185, 580] width 232 height 57
click at [144, 577] on button "Next" at bounding box center [185, 580] width 232 height 57
click at [191, 574] on button "Next" at bounding box center [185, 580] width 232 height 57
click at [237, 580] on button "Next" at bounding box center [185, 580] width 232 height 57
click at [259, 570] on button "Next" at bounding box center [185, 580] width 232 height 57
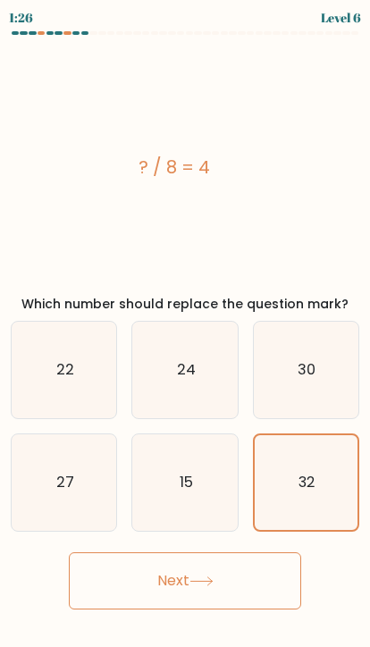
click at [258, 570] on button "Next" at bounding box center [185, 580] width 232 height 57
click at [213, 577] on icon at bounding box center [201, 581] width 24 height 10
click at [179, 580] on button "Next" at bounding box center [185, 580] width 232 height 57
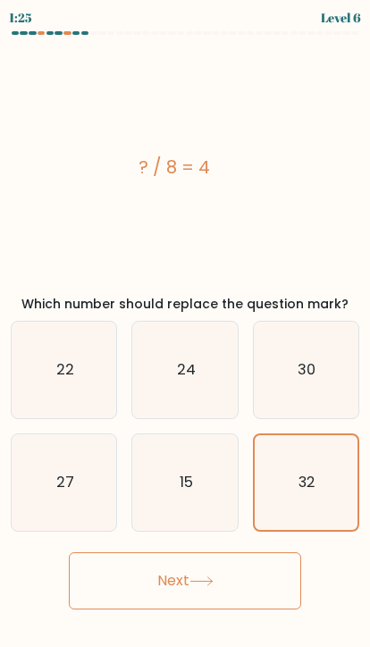
click at [200, 585] on icon at bounding box center [201, 581] width 24 height 10
click at [247, 572] on button "Next" at bounding box center [185, 580] width 232 height 57
click at [254, 574] on button "Next" at bounding box center [185, 580] width 232 height 57
click at [215, 592] on button "Next" at bounding box center [185, 580] width 232 height 57
click at [194, 587] on button "Next" at bounding box center [185, 580] width 232 height 57
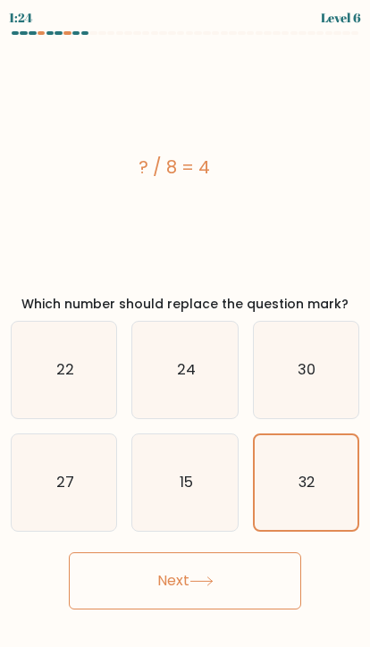
click at [194, 587] on button "Next" at bounding box center [185, 580] width 232 height 57
click at [139, 577] on button "Next" at bounding box center [185, 580] width 232 height 57
click at [138, 577] on button "Next" at bounding box center [185, 580] width 232 height 57
click at [204, 573] on button "Next" at bounding box center [185, 580] width 232 height 57
click at [203, 573] on button "Next" at bounding box center [185, 580] width 232 height 57
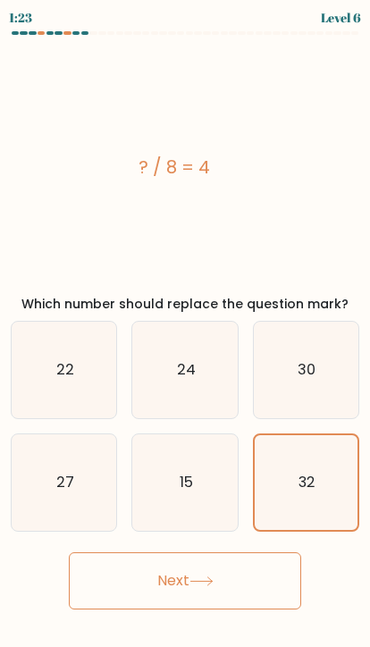
click at [220, 587] on button "Next" at bounding box center [185, 580] width 232 height 57
click at [219, 586] on button "Next" at bounding box center [185, 580] width 232 height 57
click at [220, 578] on button "Next" at bounding box center [185, 580] width 232 height 57
click at [176, 590] on button "Next" at bounding box center [185, 580] width 232 height 57
click at [163, 568] on button "Next" at bounding box center [185, 580] width 232 height 57
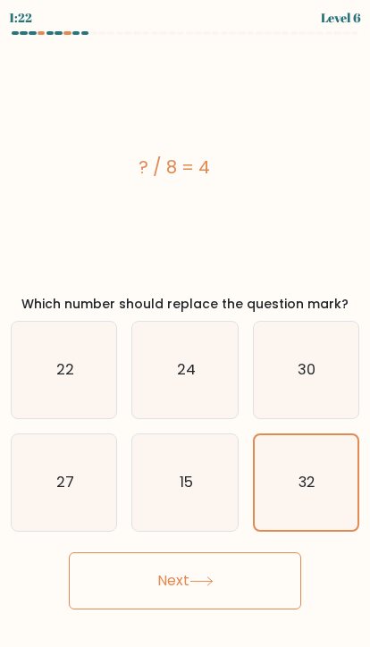
click at [163, 568] on button "Next" at bounding box center [185, 580] width 232 height 57
click at [149, 582] on button "Next" at bounding box center [185, 580] width 232 height 57
click at [146, 583] on button "Next" at bounding box center [185, 580] width 232 height 57
click at [234, 586] on button "Next" at bounding box center [185, 580] width 232 height 57
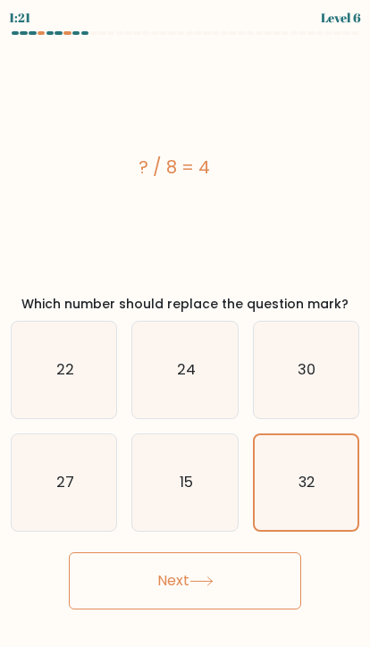
click at [255, 566] on button "Next" at bounding box center [185, 580] width 232 height 57
click at [198, 587] on button "Next" at bounding box center [185, 580] width 232 height 57
click at [149, 576] on button "Next" at bounding box center [185, 580] width 232 height 57
click at [104, 583] on button "Next" at bounding box center [185, 580] width 232 height 57
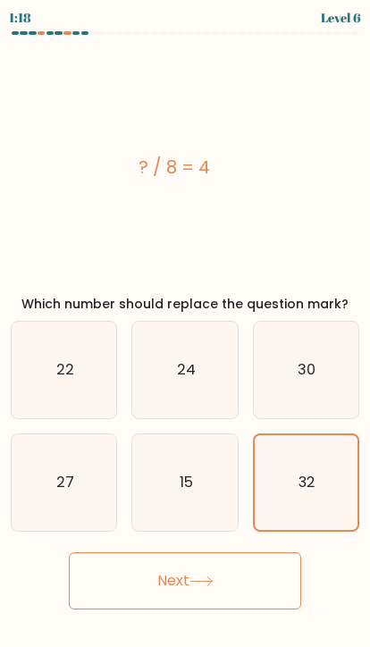
click at [177, 580] on button "Next" at bounding box center [185, 580] width 232 height 57
click at [244, 577] on button "Next" at bounding box center [185, 580] width 232 height 57
click at [253, 573] on button "Next" at bounding box center [185, 580] width 232 height 57
click at [249, 575] on button "Next" at bounding box center [185, 580] width 232 height 57
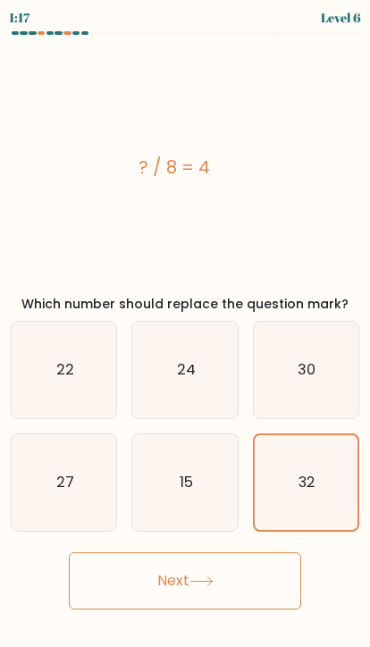
click at [249, 575] on button "Next" at bounding box center [185, 580] width 232 height 57
click at [238, 583] on button "Next" at bounding box center [185, 580] width 232 height 57
click at [238, 582] on button "Next" at bounding box center [185, 580] width 232 height 57
click at [172, 588] on button "Next" at bounding box center [185, 580] width 232 height 57
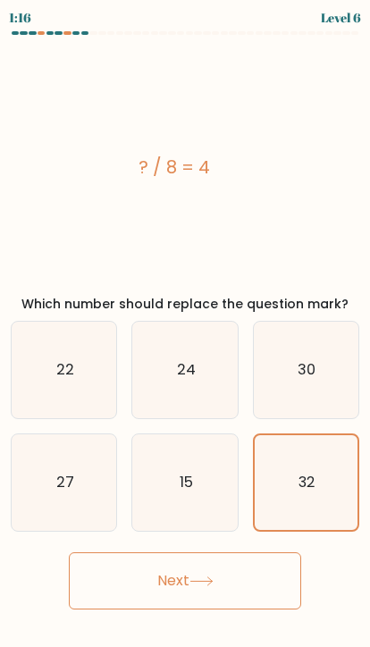
click at [262, 563] on button "Next" at bounding box center [185, 580] width 232 height 57
click at [232, 576] on button "Next" at bounding box center [185, 580] width 232 height 57
click at [231, 576] on button "Next" at bounding box center [185, 580] width 232 height 57
click at [181, 586] on button "Next" at bounding box center [185, 580] width 232 height 57
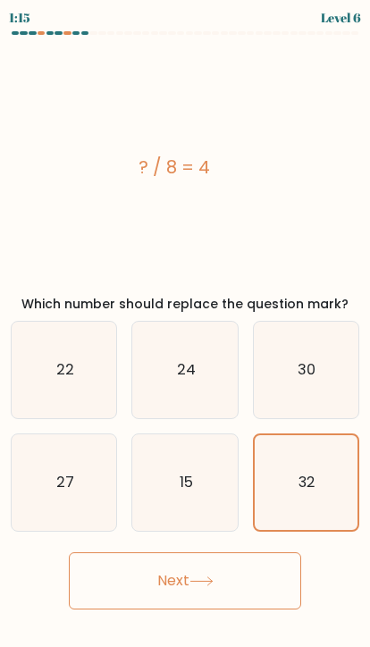
click at [181, 586] on button "Next" at bounding box center [185, 580] width 232 height 57
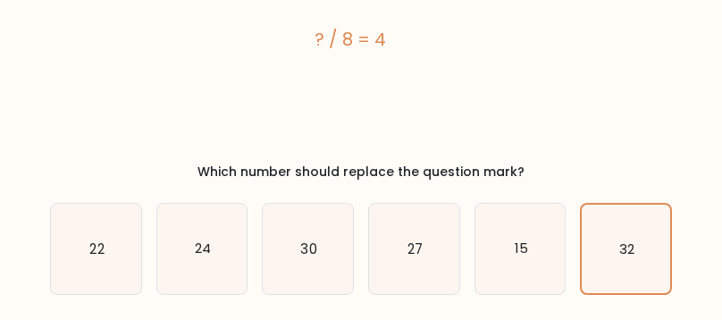
scroll to position [154, 0]
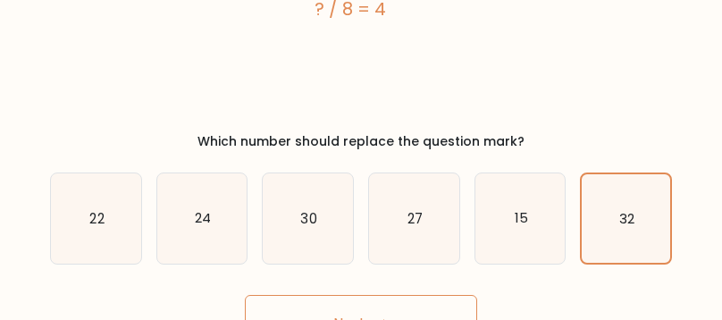
click at [369, 313] on button "Next" at bounding box center [361, 323] width 232 height 57
click at [369, 312] on button "Next" at bounding box center [361, 323] width 232 height 57
click at [305, 318] on button "Next" at bounding box center [361, 323] width 232 height 57
click at [296, 320] on button "Next" at bounding box center [361, 323] width 232 height 57
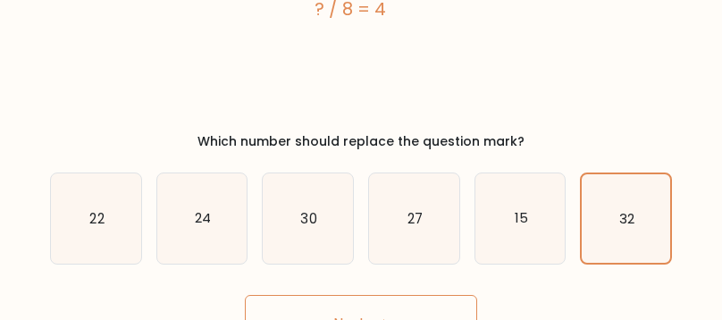
click at [295, 320] on button "Next" at bounding box center [361, 323] width 232 height 57
click at [301, 320] on button "Next" at bounding box center [361, 323] width 232 height 57
click at [309, 308] on button "Next" at bounding box center [361, 323] width 232 height 57
click at [309, 307] on button "Next" at bounding box center [361, 323] width 232 height 57
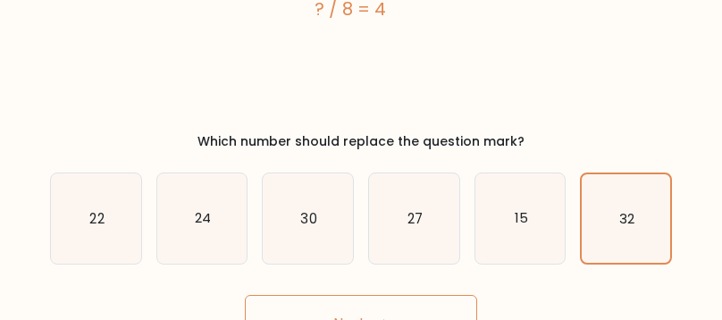
click at [369, 310] on button "Next" at bounding box center [361, 323] width 232 height 57
click at [369, 303] on button "Next" at bounding box center [361, 323] width 232 height 57
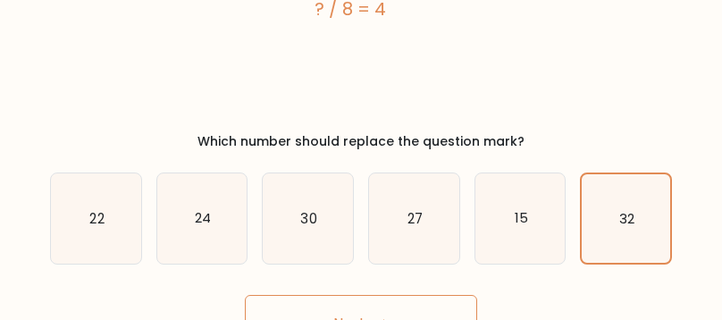
click at [369, 302] on button "Next" at bounding box center [361, 323] width 232 height 57
click at [369, 297] on button "Next" at bounding box center [361, 323] width 232 height 57
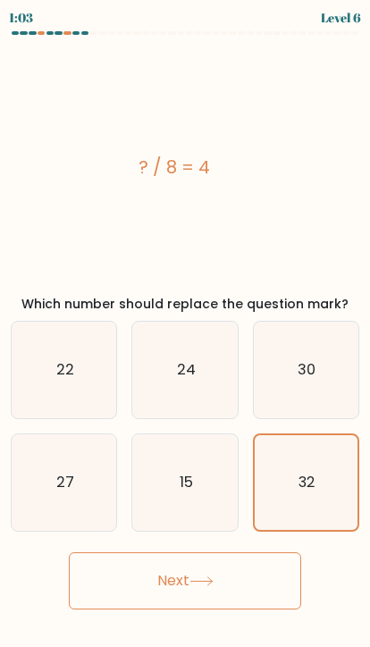
click at [201, 579] on icon at bounding box center [201, 581] width 24 height 10
click at [201, 578] on icon at bounding box center [201, 581] width 24 height 10
click at [163, 578] on button "Next" at bounding box center [185, 580] width 232 height 57
click at [154, 580] on button "Next" at bounding box center [185, 580] width 232 height 57
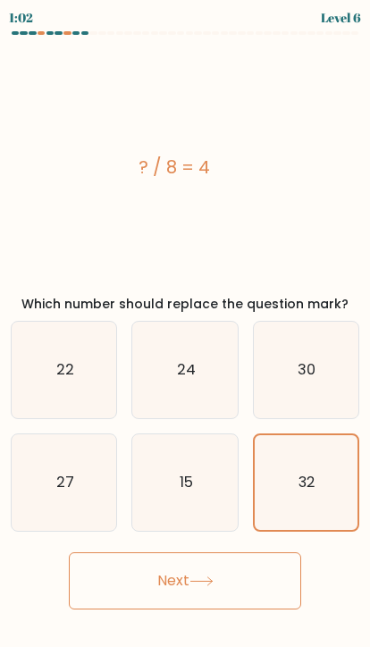
click at [154, 579] on button "Next" at bounding box center [185, 580] width 232 height 57
click at [230, 565] on button "Next" at bounding box center [185, 580] width 232 height 57
click at [267, 569] on button "Next" at bounding box center [185, 580] width 232 height 57
click at [266, 569] on button "Next" at bounding box center [185, 580] width 232 height 57
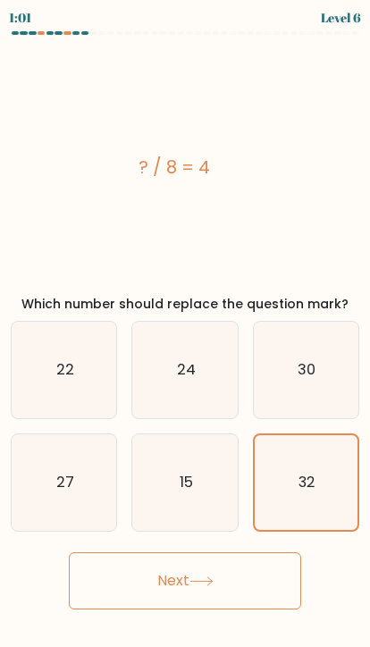
click at [262, 580] on button "Next" at bounding box center [185, 580] width 232 height 57
click at [262, 579] on button "Next" at bounding box center [185, 580] width 232 height 57
click at [250, 580] on button "Next" at bounding box center [185, 580] width 232 height 57
click at [230, 580] on button "Next" at bounding box center [185, 580] width 232 height 57
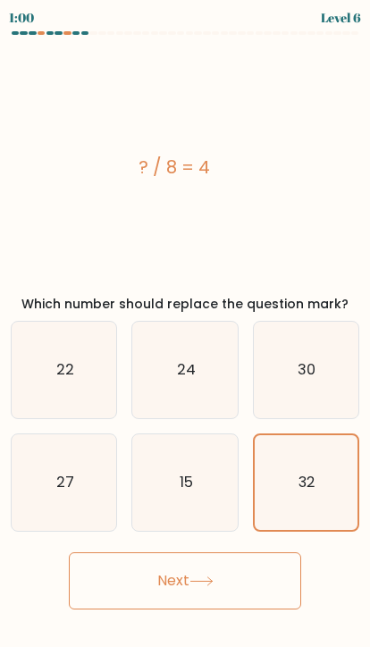
click at [230, 580] on button "Next" at bounding box center [185, 580] width 232 height 57
click at [192, 572] on button "Next" at bounding box center [185, 580] width 232 height 57
click at [164, 566] on button "Next" at bounding box center [185, 580] width 232 height 57
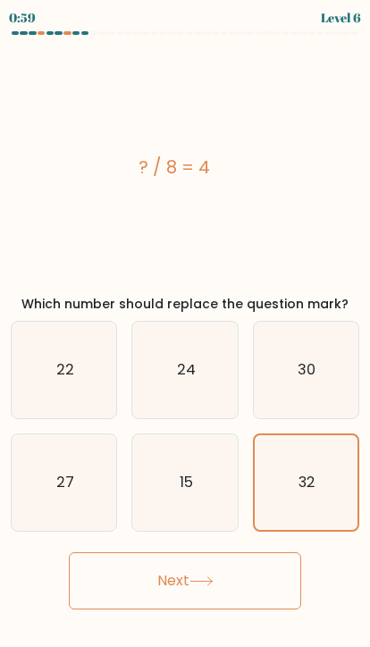
click at [110, 559] on button "Next" at bounding box center [185, 580] width 232 height 57
click at [109, 558] on button "Next" at bounding box center [185, 580] width 232 height 57
click at [102, 581] on button "Next" at bounding box center [185, 580] width 232 height 57
click at [102, 580] on button "Next" at bounding box center [185, 580] width 232 height 57
click at [143, 574] on button "Next" at bounding box center [185, 580] width 232 height 57
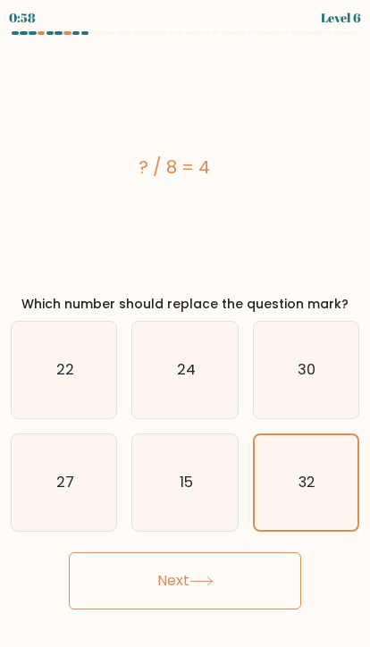
click at [213, 586] on icon at bounding box center [201, 581] width 24 height 10
click at [225, 592] on button "Next" at bounding box center [185, 580] width 232 height 57
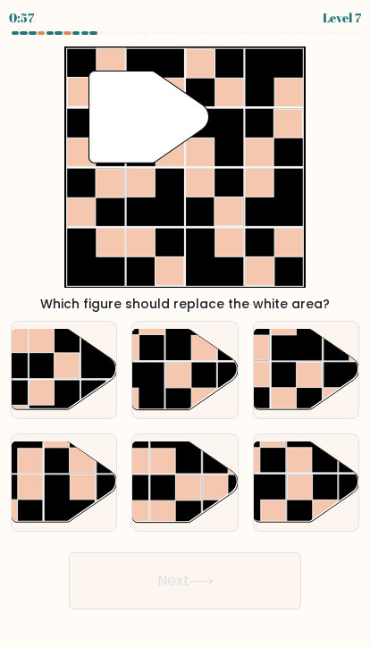
click at [234, 589] on button "Next" at bounding box center [185, 580] width 232 height 57
click at [298, 482] on rect at bounding box center [299, 486] width 25 height 25
click at [186, 332] on input "f." at bounding box center [185, 327] width 1 height 9
radio input "true"
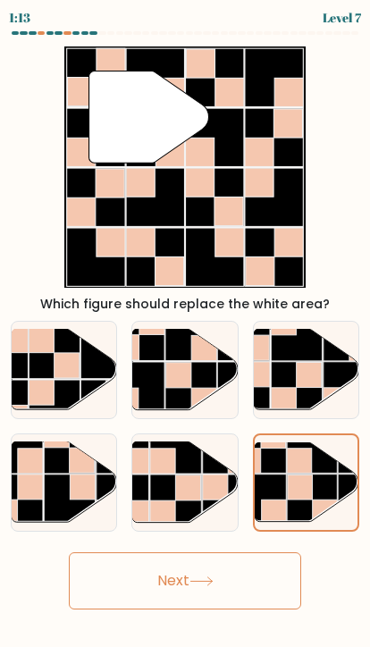
click at [252, 576] on button "Next" at bounding box center [185, 580] width 232 height 57
click at [261, 575] on button "Next" at bounding box center [185, 580] width 232 height 57
click at [261, 574] on button "Next" at bounding box center [185, 580] width 232 height 57
click at [232, 573] on button "Next" at bounding box center [185, 580] width 232 height 57
click at [231, 572] on button "Next" at bounding box center [185, 580] width 232 height 57
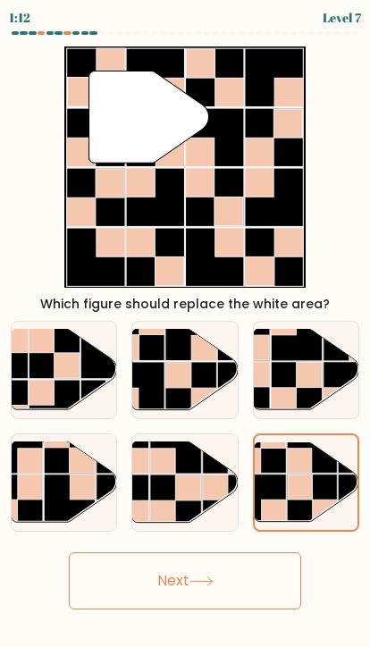
click at [170, 580] on button "Next" at bounding box center [185, 580] width 232 height 57
click at [170, 579] on button "Next" at bounding box center [185, 580] width 232 height 57
click at [169, 588] on button "Next" at bounding box center [185, 580] width 232 height 57
click at [168, 588] on button "Next" at bounding box center [185, 580] width 232 height 57
click at [205, 581] on icon at bounding box center [201, 581] width 24 height 10
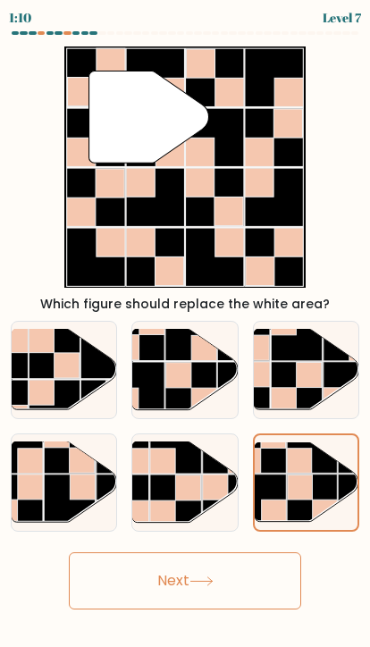
click at [204, 581] on icon at bounding box center [201, 581] width 24 height 10
click at [233, 580] on button "Next" at bounding box center [185, 580] width 232 height 57
click at [233, 579] on button "Next" at bounding box center [185, 580] width 232 height 57
click at [264, 580] on button "Next" at bounding box center [185, 580] width 232 height 57
click at [263, 580] on button "Next" at bounding box center [185, 580] width 232 height 57
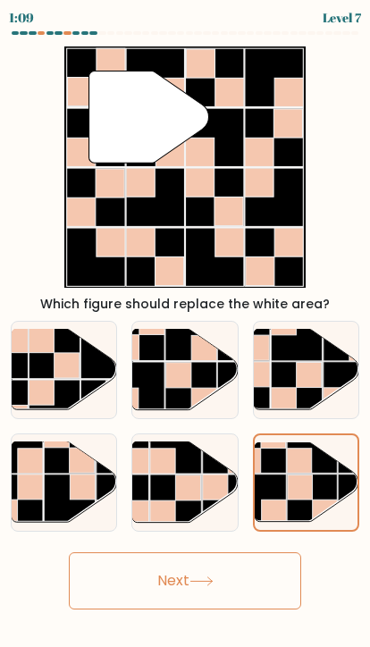
click at [258, 588] on button "Next" at bounding box center [185, 580] width 232 height 57
click at [258, 587] on button "Next" at bounding box center [185, 580] width 232 height 57
click at [247, 594] on button "Next" at bounding box center [185, 580] width 232 height 57
click at [247, 593] on button "Next" at bounding box center [185, 580] width 232 height 57
click at [246, 588] on button "Next" at bounding box center [185, 580] width 232 height 57
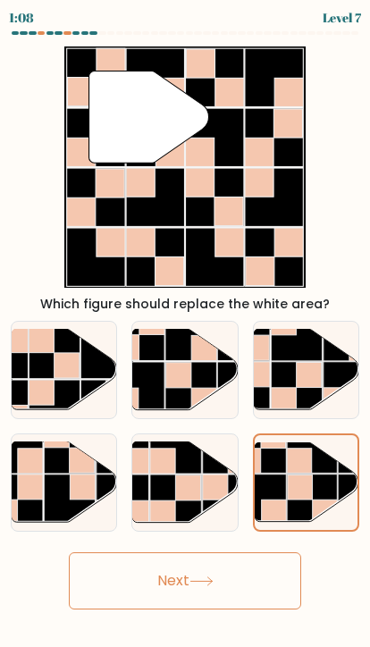
click at [245, 588] on button "Next" at bounding box center [185, 580] width 232 height 57
click at [247, 590] on button "Next" at bounding box center [185, 580] width 232 height 57
click at [246, 588] on button "Next" at bounding box center [185, 580] width 232 height 57
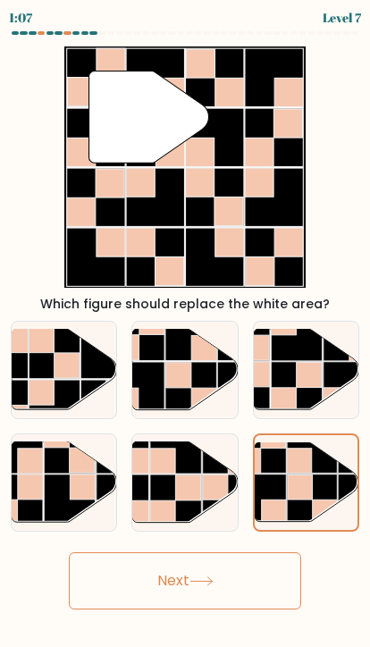
click at [250, 585] on button "Next" at bounding box center [185, 580] width 232 height 57
click at [249, 585] on button "Next" at bounding box center [185, 580] width 232 height 57
click at [245, 586] on button "Next" at bounding box center [185, 580] width 232 height 57
click at [255, 580] on button "Next" at bounding box center [185, 580] width 232 height 57
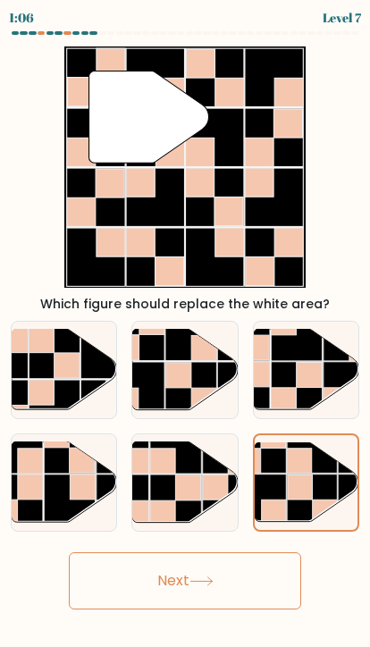
click at [255, 580] on button "Next" at bounding box center [185, 580] width 232 height 57
click at [256, 589] on button "Next" at bounding box center [185, 580] width 232 height 57
click at [262, 585] on button "Next" at bounding box center [185, 580] width 232 height 57
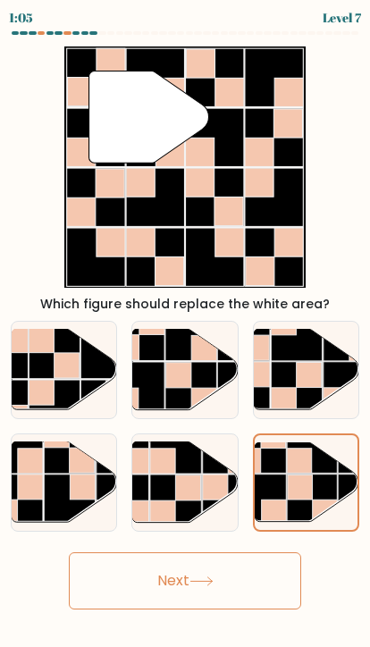
click at [271, 579] on button "Next" at bounding box center [185, 580] width 232 height 57
click at [270, 578] on button "Next" at bounding box center [185, 580] width 232 height 57
click at [271, 586] on button "Next" at bounding box center [185, 580] width 232 height 57
click at [268, 590] on button "Next" at bounding box center [185, 580] width 232 height 57
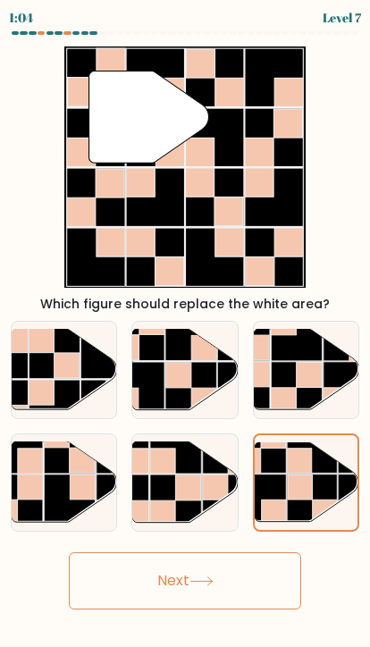
click at [268, 590] on button "Next" at bounding box center [185, 580] width 232 height 57
click at [271, 584] on button "Next" at bounding box center [185, 580] width 232 height 57
click at [271, 583] on button "Next" at bounding box center [185, 580] width 232 height 57
click at [260, 584] on button "Next" at bounding box center [185, 580] width 232 height 57
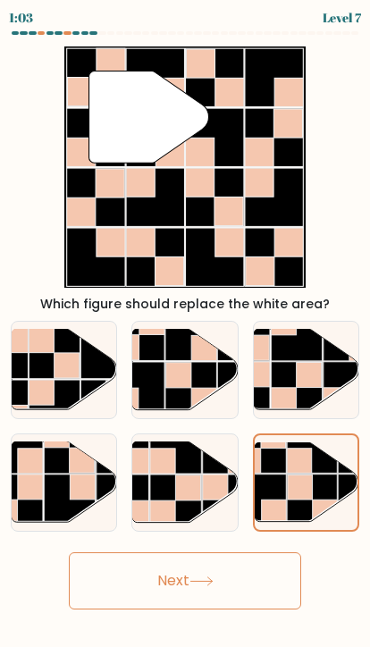
click at [255, 582] on button "Next" at bounding box center [185, 580] width 232 height 57
click at [255, 581] on button "Next" at bounding box center [185, 580] width 232 height 57
click at [246, 582] on button "Next" at bounding box center [185, 580] width 232 height 57
click at [241, 578] on button "Next" at bounding box center [185, 580] width 232 height 57
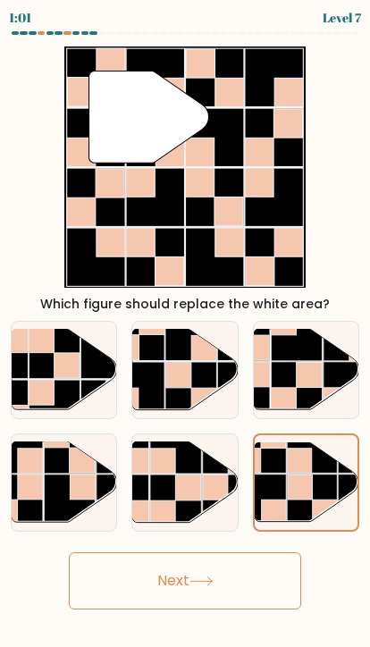
click at [241, 577] on button "Next" at bounding box center [185, 580] width 232 height 57
click at [238, 587] on button "Next" at bounding box center [185, 580] width 232 height 57
click at [239, 588] on button "Next" at bounding box center [185, 580] width 232 height 57
click at [239, 587] on button "Next" at bounding box center [185, 580] width 232 height 57
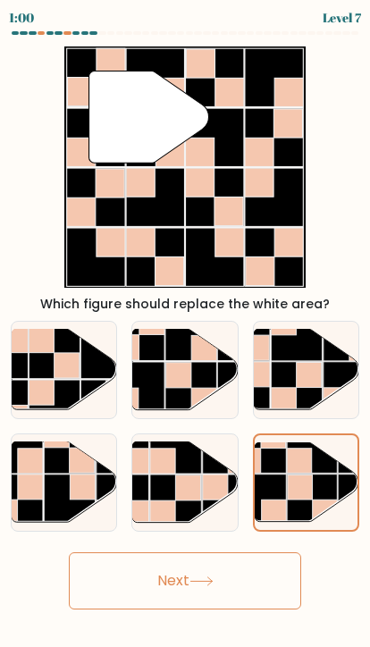
click at [243, 573] on button "Next" at bounding box center [185, 580] width 232 height 57
click at [227, 604] on button "Next" at bounding box center [185, 580] width 232 height 57
click at [226, 604] on button "Next" at bounding box center [185, 580] width 232 height 57
click at [232, 588] on button "Next" at bounding box center [185, 580] width 232 height 57
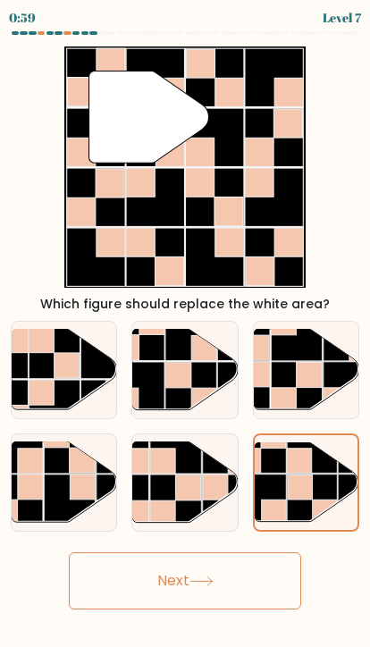
click at [232, 588] on button "Next" at bounding box center [185, 580] width 232 height 57
click at [222, 585] on button "Next" at bounding box center [185, 580] width 232 height 57
click at [221, 585] on button "Next" at bounding box center [185, 580] width 232 height 57
click at [194, 596] on button "Next" at bounding box center [185, 580] width 232 height 57
click at [185, 481] on rect at bounding box center [188, 487] width 25 height 25
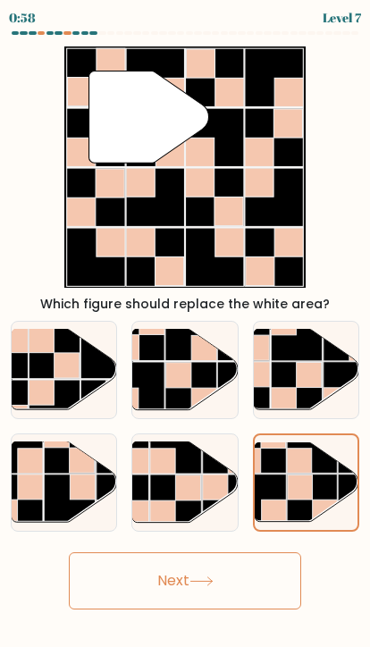
click at [185, 332] on input "e." at bounding box center [185, 327] width 1 height 9
radio input "true"
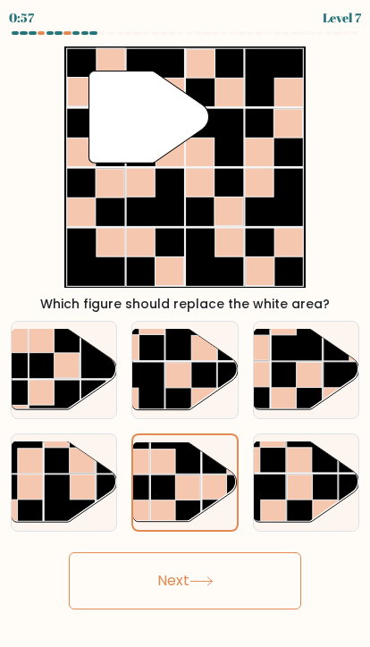
click at [185, 482] on rect at bounding box center [188, 487] width 25 height 25
click at [185, 332] on input "e." at bounding box center [185, 327] width 1 height 9
click at [185, 582] on button "Next" at bounding box center [185, 580] width 232 height 57
click at [184, 582] on button "Next" at bounding box center [185, 580] width 232 height 57
click at [163, 581] on button "Next" at bounding box center [185, 580] width 232 height 57
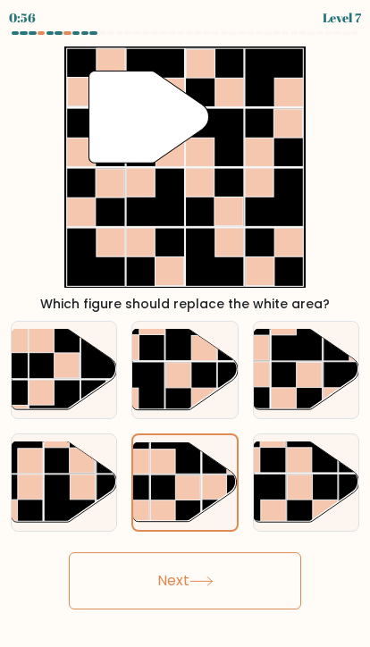
click at [162, 581] on button "Next" at bounding box center [185, 580] width 232 height 57
click at [240, 578] on button "Next" at bounding box center [185, 580] width 232 height 57
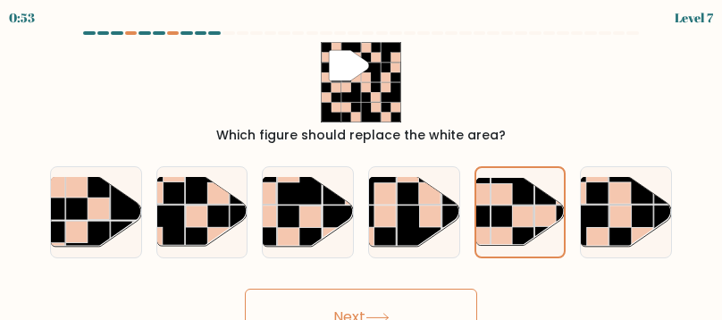
scroll to position [34, 0]
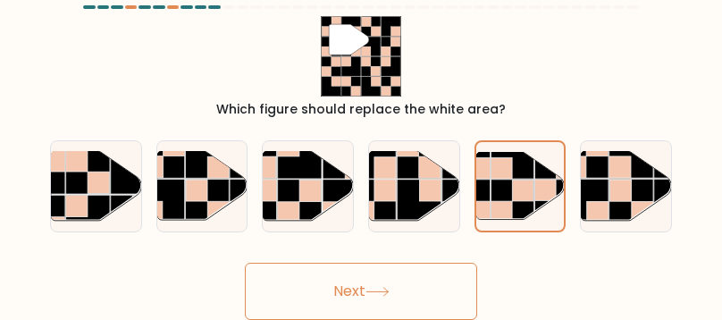
click at [369, 271] on button "Next" at bounding box center [361, 291] width 232 height 57
click at [369, 283] on button "Next" at bounding box center [361, 291] width 232 height 57
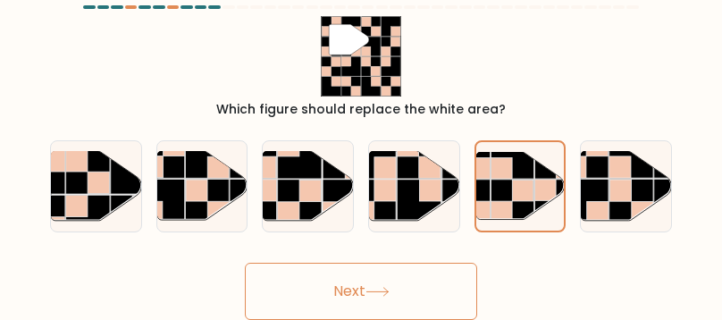
click at [321, 283] on button "Next" at bounding box center [361, 291] width 232 height 57
click at [312, 295] on button "Next" at bounding box center [361, 291] width 232 height 57
click at [368, 299] on button "Next" at bounding box center [361, 291] width 232 height 57
click at [369, 291] on button "Next" at bounding box center [361, 291] width 232 height 57
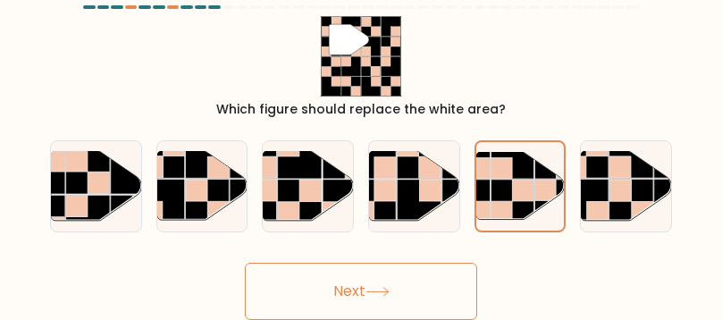
click at [369, 287] on icon at bounding box center [377, 292] width 24 height 10
click at [369, 286] on button "Next" at bounding box center [361, 291] width 232 height 57
click at [338, 292] on button "Next" at bounding box center [361, 291] width 232 height 57
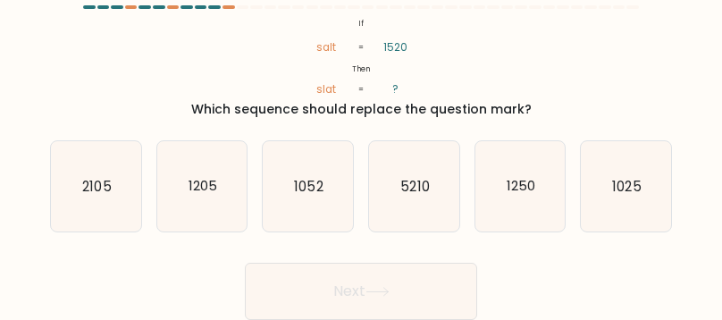
scroll to position [0, 0]
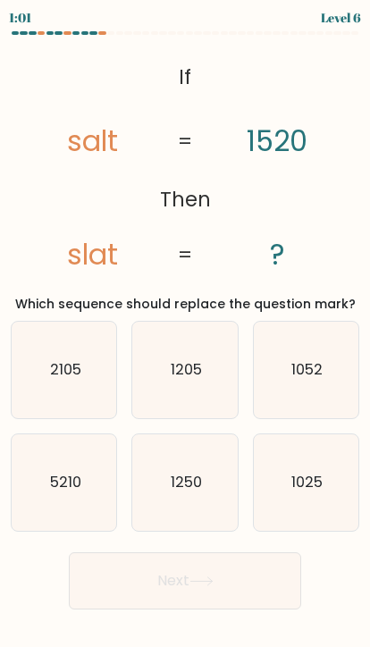
click at [182, 469] on icon "1250" at bounding box center [185, 482] width 96 height 96
click at [185, 332] on input "e. 1250" at bounding box center [185, 327] width 1 height 9
radio input "true"
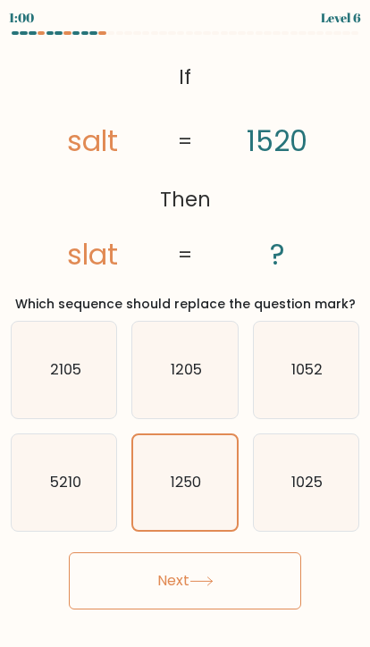
click at [250, 575] on button "Next" at bounding box center [185, 580] width 232 height 57
click at [246, 591] on button "Next" at bounding box center [185, 580] width 232 height 57
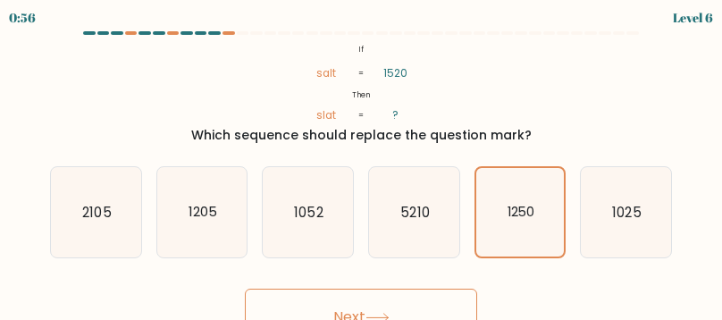
scroll to position [34, 0]
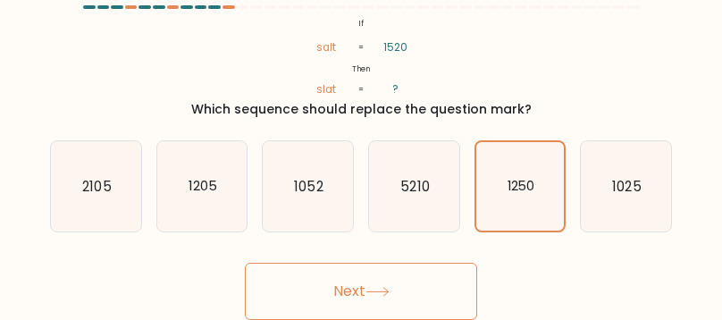
click at [369, 281] on button "Next" at bounding box center [361, 291] width 232 height 57
click at [369, 280] on button "Next" at bounding box center [361, 291] width 232 height 57
click at [369, 274] on button "Next" at bounding box center [361, 291] width 232 height 57
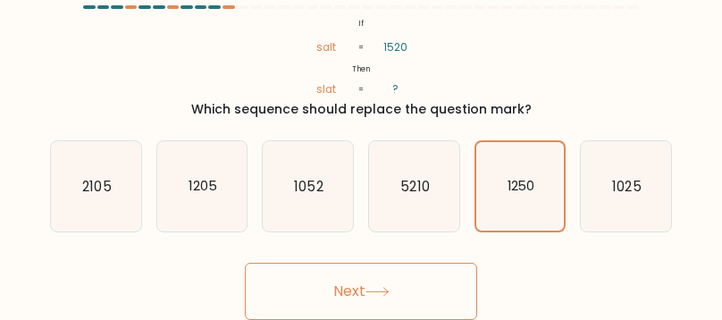
click at [369, 273] on button "Next" at bounding box center [361, 291] width 232 height 57
click at [369, 283] on button "Next" at bounding box center [361, 291] width 232 height 57
click at [369, 270] on button "Next" at bounding box center [361, 291] width 232 height 57
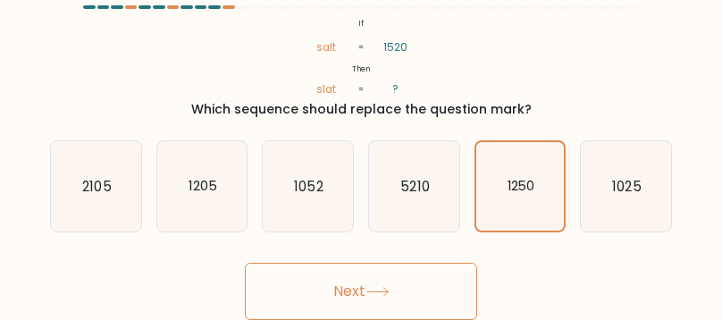
click at [369, 278] on button "Next" at bounding box center [361, 291] width 232 height 57
click at [369, 293] on button "Next" at bounding box center [361, 291] width 232 height 57
click at [369, 281] on button "Next" at bounding box center [361, 291] width 232 height 57
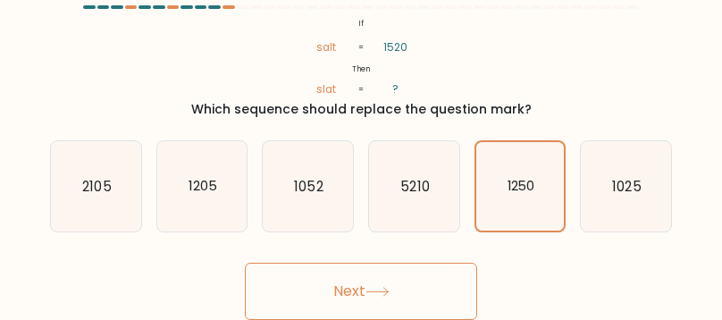
click at [367, 283] on button "Next" at bounding box center [361, 291] width 232 height 57
click at [366, 282] on button "Next" at bounding box center [361, 291] width 232 height 57
click at [369, 278] on button "Next" at bounding box center [361, 291] width 232 height 57
click at [369, 273] on button "Next" at bounding box center [361, 291] width 232 height 57
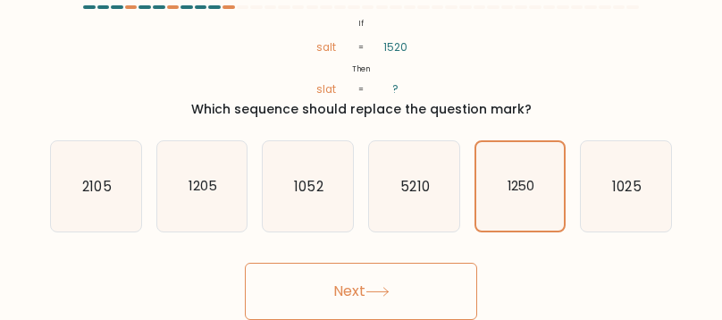
click at [369, 273] on button "Next" at bounding box center [361, 291] width 232 height 57
click at [369, 288] on icon at bounding box center [377, 292] width 24 height 10
click at [369, 280] on button "Next" at bounding box center [361, 291] width 232 height 57
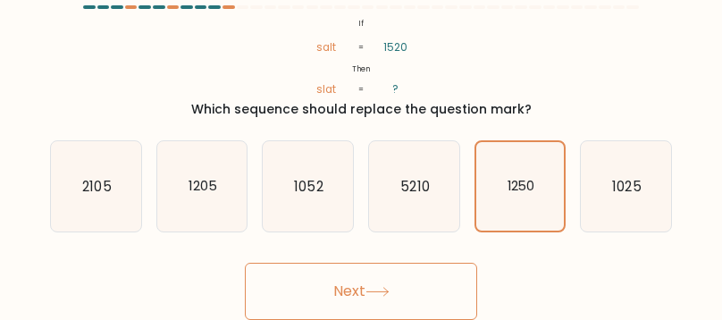
click at [369, 269] on button "Next" at bounding box center [361, 291] width 232 height 57
click at [369, 265] on button "Next" at bounding box center [361, 291] width 232 height 57
click at [369, 276] on button "Next" at bounding box center [361, 291] width 232 height 57
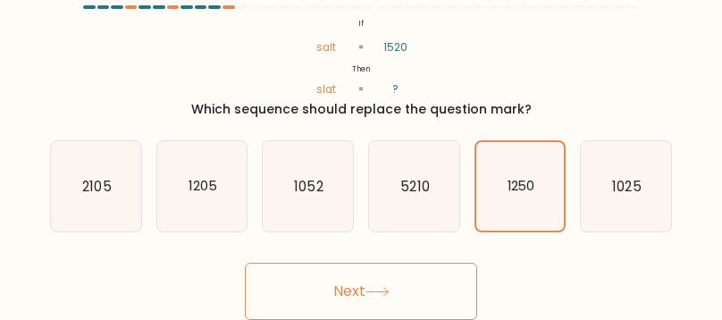
click at [369, 276] on button "Next" at bounding box center [361, 291] width 232 height 57
click at [301, 294] on button "Next" at bounding box center [361, 291] width 232 height 57
click at [328, 303] on button "Next" at bounding box center [361, 291] width 232 height 57
click at [328, 302] on button "Next" at bounding box center [361, 291] width 232 height 57
click at [369, 278] on button "Next" at bounding box center [361, 291] width 232 height 57
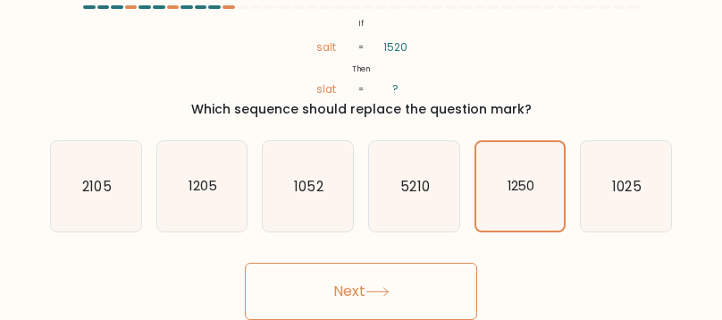
click at [369, 278] on button "Next" at bounding box center [361, 291] width 232 height 57
click at [369, 277] on button "Next" at bounding box center [361, 291] width 232 height 57
click at [369, 280] on button "Next" at bounding box center [361, 291] width 232 height 57
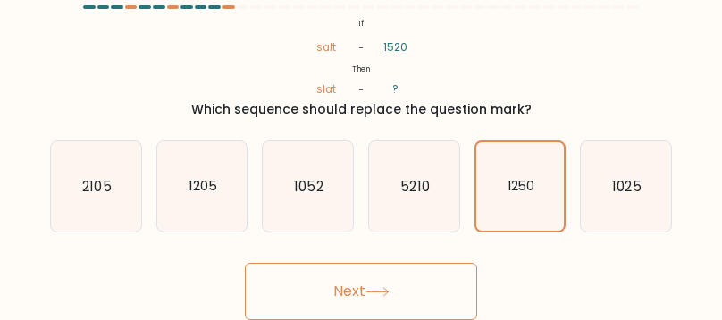
click at [369, 278] on button "Next" at bounding box center [361, 291] width 232 height 57
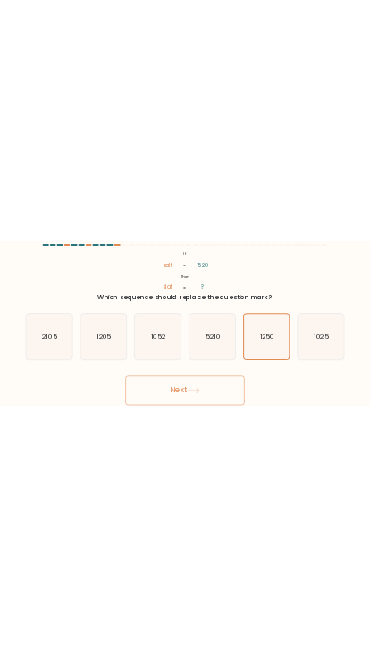
scroll to position [0, 0]
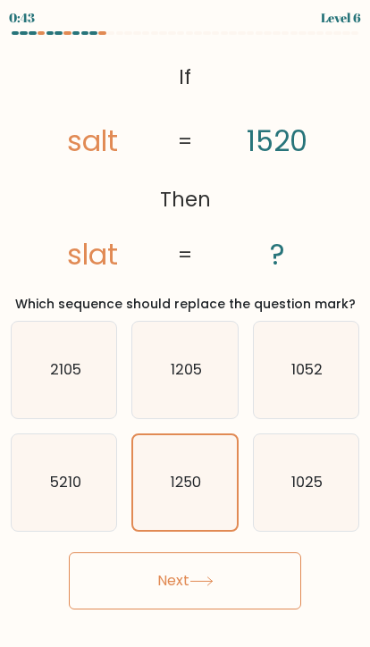
click at [201, 578] on icon at bounding box center [201, 581] width 24 height 10
click at [198, 578] on icon at bounding box center [201, 581] width 24 height 10
click at [204, 588] on button "Next" at bounding box center [185, 580] width 232 height 57
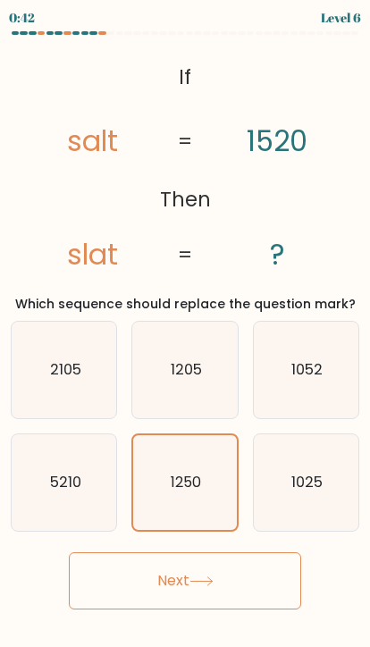
click at [204, 588] on button "Next" at bounding box center [185, 580] width 232 height 57
click at [215, 598] on button "Next" at bounding box center [185, 580] width 232 height 57
click at [215, 597] on button "Next" at bounding box center [185, 580] width 232 height 57
click at [227, 587] on button "Next" at bounding box center [185, 580] width 232 height 57
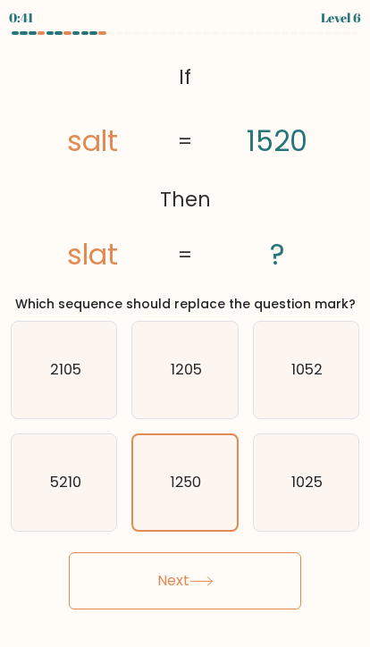
click at [242, 577] on button "Next" at bounding box center [185, 580] width 232 height 57
click at [242, 576] on button "Next" at bounding box center [185, 580] width 232 height 57
click at [264, 577] on button "Next" at bounding box center [185, 580] width 232 height 57
click at [283, 573] on button "Next" at bounding box center [185, 580] width 232 height 57
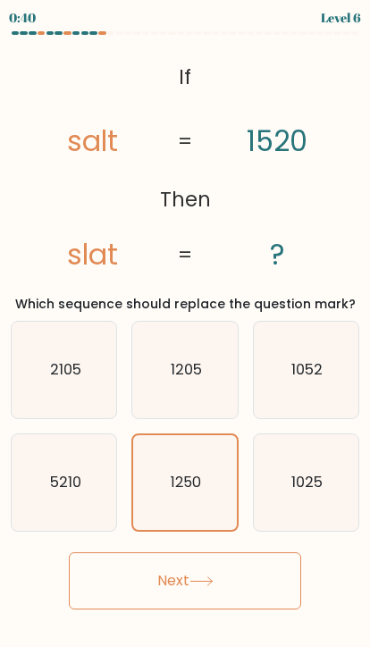
click at [283, 573] on button "Next" at bounding box center [185, 580] width 232 height 57
click at [277, 583] on button "Next" at bounding box center [185, 580] width 232 height 57
click at [277, 582] on button "Next" at bounding box center [185, 580] width 232 height 57
click at [275, 578] on button "Next" at bounding box center [185, 580] width 232 height 57
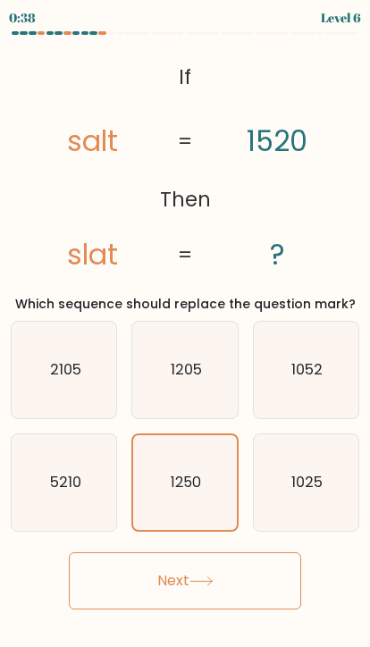
click at [271, 579] on button "Next" at bounding box center [185, 580] width 232 height 57
click at [188, 586] on button "Next" at bounding box center [185, 580] width 232 height 57
click at [145, 582] on button "Next" at bounding box center [185, 580] width 232 height 57
click at [128, 582] on button "Next" at bounding box center [185, 580] width 232 height 57
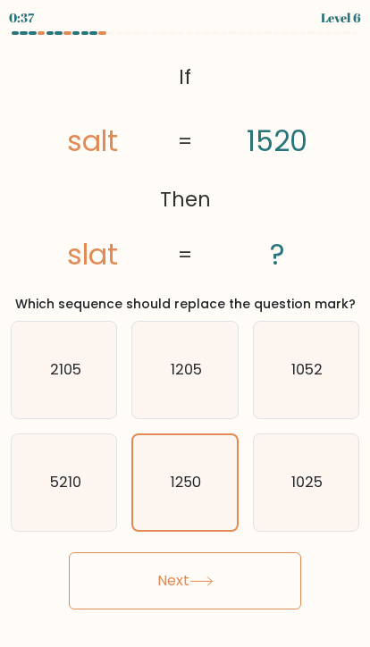
click at [128, 582] on button "Next" at bounding box center [185, 580] width 232 height 57
click at [116, 581] on button "Next" at bounding box center [185, 580] width 232 height 57
click at [115, 581] on button "Next" at bounding box center [185, 580] width 232 height 57
click at [145, 588] on button "Next" at bounding box center [185, 580] width 232 height 57
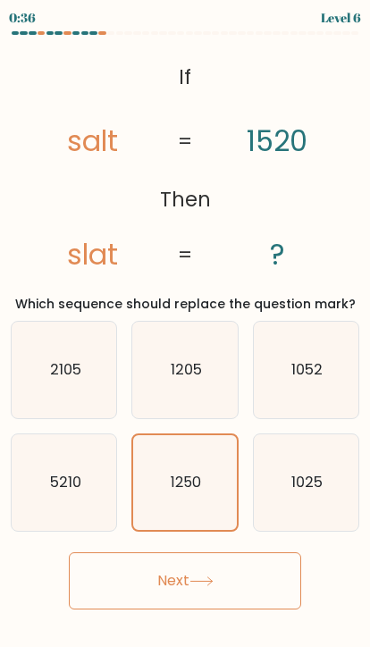
click at [176, 587] on button "Next" at bounding box center [185, 580] width 232 height 57
click at [207, 579] on icon at bounding box center [201, 581] width 24 height 10
click at [206, 579] on icon at bounding box center [201, 581] width 24 height 10
click at [206, 580] on icon at bounding box center [201, 581] width 24 height 10
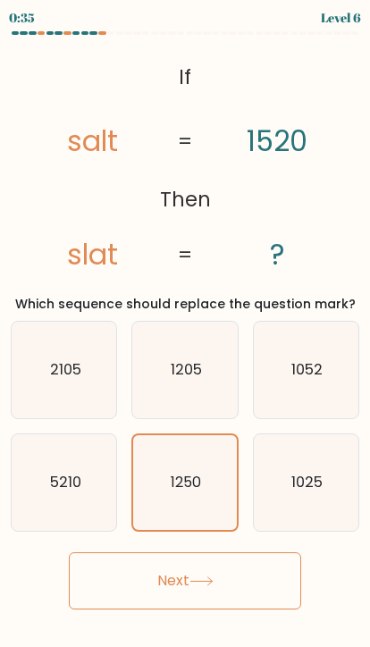
click at [247, 569] on button "Next" at bounding box center [185, 580] width 232 height 57
click at [273, 580] on button "Next" at bounding box center [185, 580] width 232 height 57
click at [275, 585] on button "Next" at bounding box center [185, 580] width 232 height 57
click at [263, 586] on button "Next" at bounding box center [185, 580] width 232 height 57
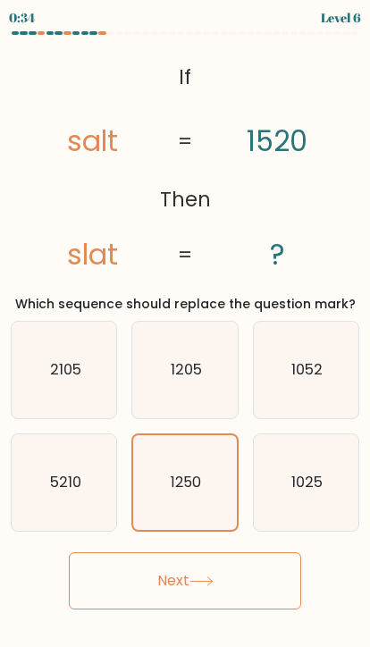
click at [213, 594] on button "Next" at bounding box center [185, 580] width 232 height 57
click at [172, 601] on button "Next" at bounding box center [185, 580] width 232 height 57
click at [151, 597] on button "Next" at bounding box center [185, 580] width 232 height 57
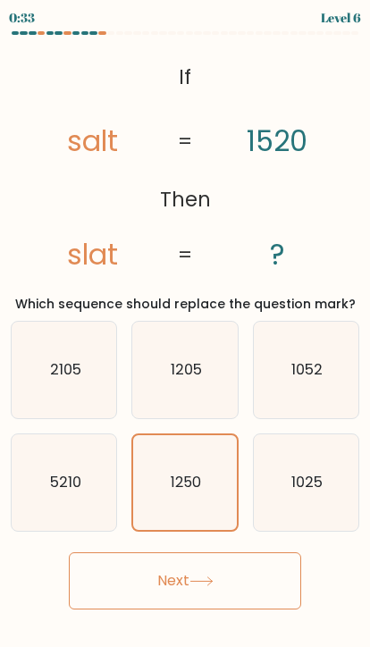
click at [145, 589] on button "Next" at bounding box center [185, 580] width 232 height 57
click at [144, 589] on button "Next" at bounding box center [185, 580] width 232 height 57
click at [146, 593] on button "Next" at bounding box center [185, 580] width 232 height 57
click at [146, 592] on button "Next" at bounding box center [185, 580] width 232 height 57
click at [155, 600] on button "Next" at bounding box center [185, 580] width 232 height 57
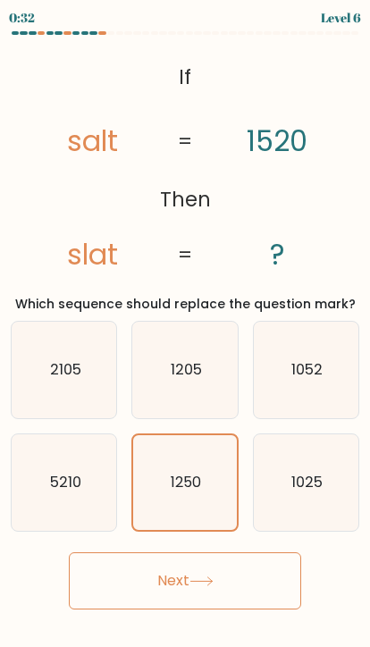
click at [154, 600] on button "Next" at bounding box center [185, 580] width 232 height 57
click at [166, 585] on button "Next" at bounding box center [185, 580] width 232 height 57
click at [166, 584] on button "Next" at bounding box center [185, 580] width 232 height 57
click at [199, 581] on icon at bounding box center [201, 581] width 24 height 10
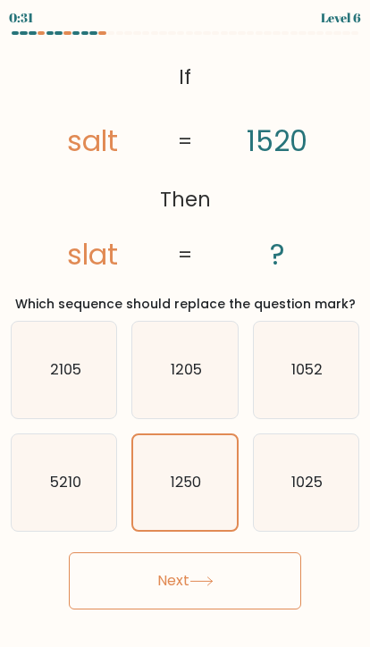
click at [223, 584] on button "Next" at bounding box center [185, 580] width 232 height 57
click at [222, 584] on button "Next" at bounding box center [185, 580] width 232 height 57
click at [240, 582] on button "Next" at bounding box center [185, 580] width 232 height 57
click at [239, 581] on button "Next" at bounding box center [185, 580] width 232 height 57
click at [243, 579] on button "Next" at bounding box center [185, 580] width 232 height 57
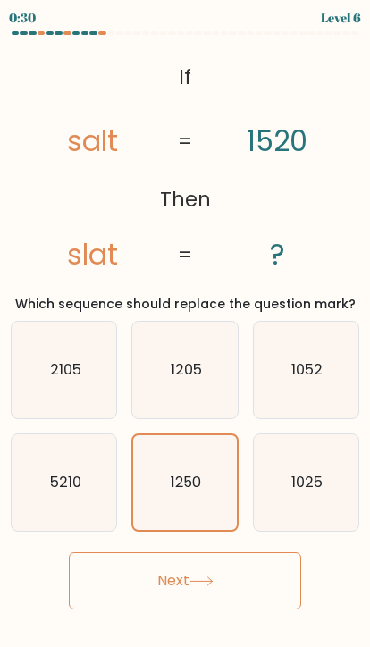
click at [210, 592] on button "Next" at bounding box center [185, 580] width 232 height 57
click at [155, 598] on button "Next" at bounding box center [185, 580] width 232 height 57
click at [142, 601] on button "Next" at bounding box center [185, 580] width 232 height 57
click at [141, 600] on button "Next" at bounding box center [185, 580] width 232 height 57
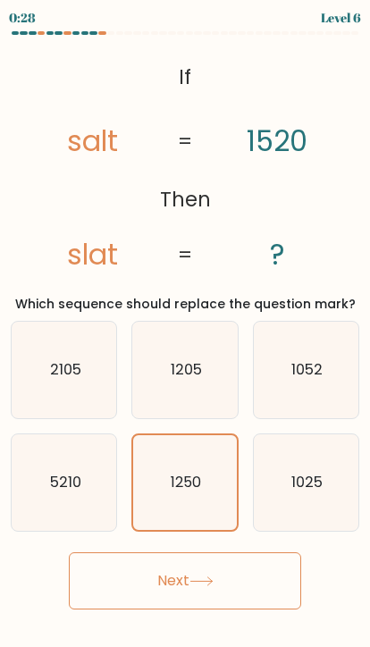
click at [178, 590] on button "Next" at bounding box center [185, 580] width 232 height 57
click at [200, 599] on button "Next" at bounding box center [185, 580] width 232 height 57
click at [199, 599] on button "Next" at bounding box center [185, 580] width 232 height 57
click at [145, 605] on button "Next" at bounding box center [185, 580] width 232 height 57
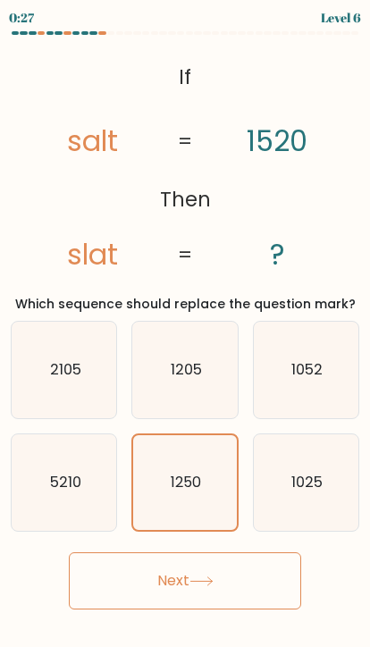
click at [148, 609] on body "0:27 Level 6 If" at bounding box center [185, 323] width 370 height 647
click at [137, 599] on button "Next" at bounding box center [185, 580] width 232 height 57
click at [137, 598] on button "Next" at bounding box center [185, 580] width 232 height 57
click at [162, 598] on button "Next" at bounding box center [185, 580] width 232 height 57
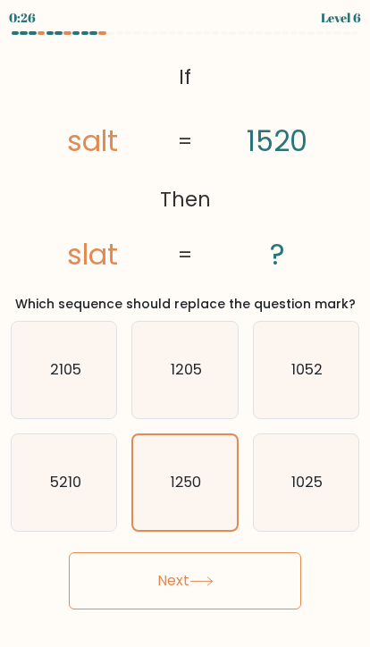
click at [215, 568] on button "Next" at bounding box center [185, 580] width 232 height 57
click at [214, 568] on button "Next" at bounding box center [185, 580] width 232 height 57
click at [270, 563] on button "Next" at bounding box center [185, 580] width 232 height 57
click at [213, 590] on button "Next" at bounding box center [185, 580] width 232 height 57
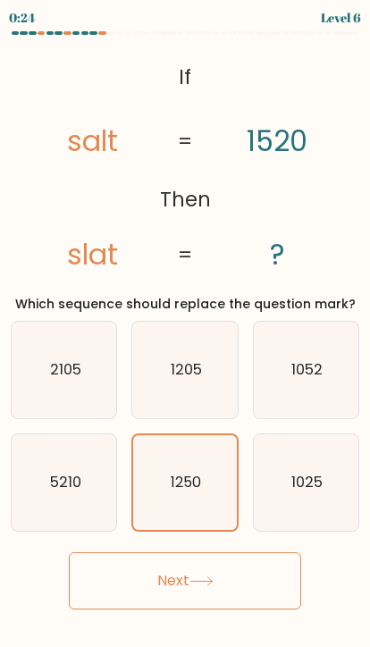
click at [236, 586] on button "Next" at bounding box center [185, 580] width 232 height 57
click at [236, 585] on button "Next" at bounding box center [185, 580] width 232 height 57
click at [224, 572] on button "Next" at bounding box center [185, 580] width 232 height 57
click at [223, 572] on button "Next" at bounding box center [185, 580] width 232 height 57
click at [193, 599] on button "Next" at bounding box center [185, 580] width 232 height 57
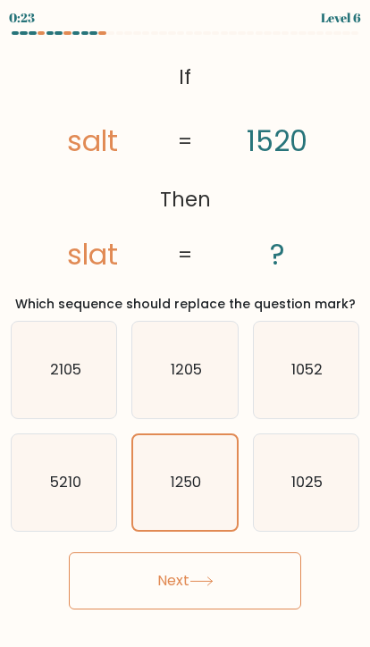
click at [193, 599] on button "Next" at bounding box center [185, 580] width 232 height 57
click at [133, 597] on button "Next" at bounding box center [185, 580] width 232 height 57
click at [133, 596] on button "Next" at bounding box center [185, 580] width 232 height 57
click at [180, 604] on button "Next" at bounding box center [185, 580] width 232 height 57
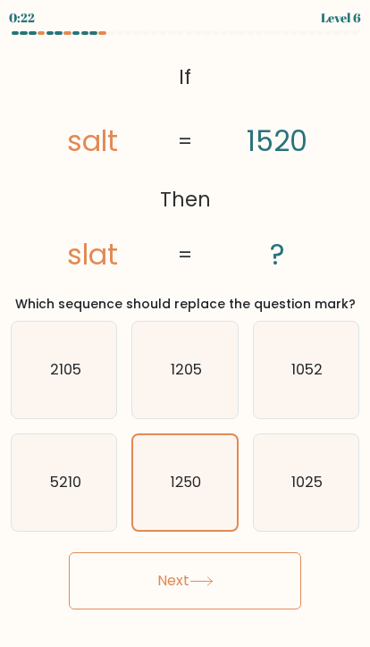
click at [134, 578] on button "Next" at bounding box center [185, 580] width 232 height 57
click at [187, 587] on button "Next" at bounding box center [185, 580] width 232 height 57
click at [256, 565] on button "Next" at bounding box center [185, 580] width 232 height 57
click at [256, 564] on button "Next" at bounding box center [185, 580] width 232 height 57
click at [238, 569] on button "Next" at bounding box center [185, 580] width 232 height 57
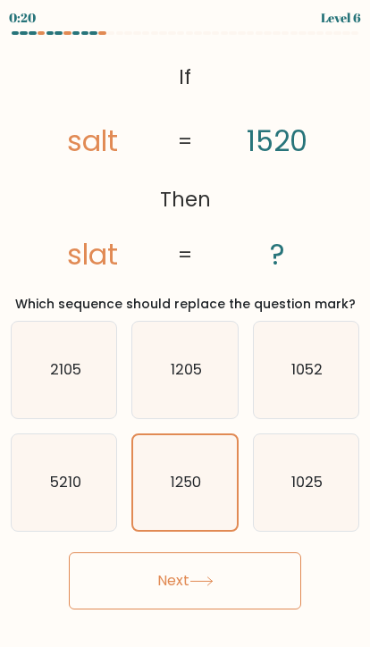
click at [238, 569] on button "Next" at bounding box center [185, 580] width 232 height 57
click at [251, 587] on button "Next" at bounding box center [185, 580] width 232 height 57
click at [219, 601] on button "Next" at bounding box center [185, 580] width 232 height 57
click at [218, 601] on button "Next" at bounding box center [185, 580] width 232 height 57
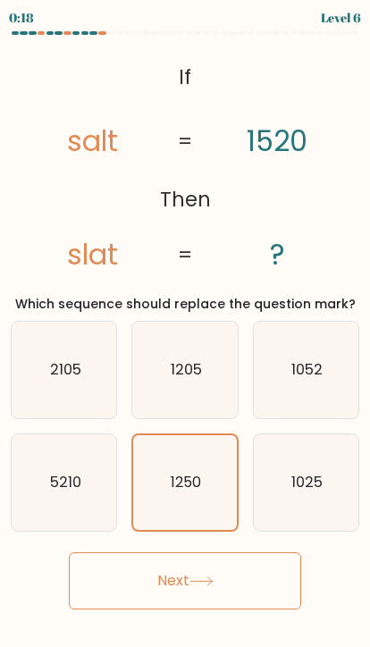
click at [204, 622] on body "0:18 Level 6 If" at bounding box center [185, 323] width 370 height 647
click at [183, 600] on button "Next" at bounding box center [185, 580] width 232 height 57
click at [223, 587] on button "Next" at bounding box center [185, 580] width 232 height 57
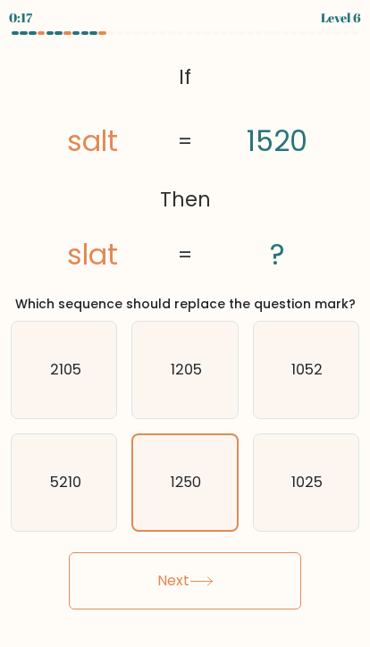
click at [223, 586] on button "Next" at bounding box center [185, 580] width 232 height 57
click at [259, 600] on button "Next" at bounding box center [185, 580] width 232 height 57
click at [258, 600] on button "Next" at bounding box center [185, 580] width 232 height 57
click at [260, 578] on button "Next" at bounding box center [185, 580] width 232 height 57
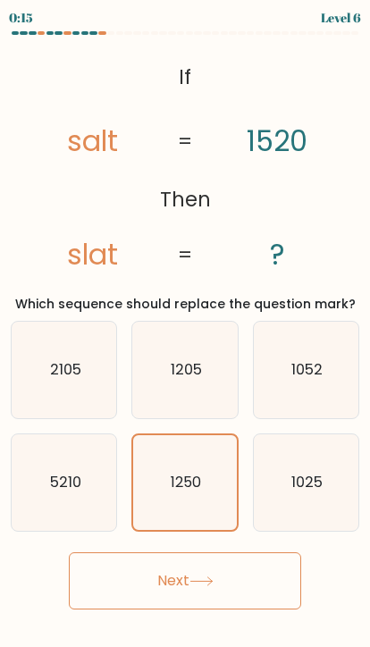
click at [181, 584] on button "Next" at bounding box center [185, 580] width 232 height 57
click at [141, 605] on button "Next" at bounding box center [185, 580] width 232 height 57
click at [137, 597] on button "Next" at bounding box center [185, 580] width 232 height 57
click at [219, 596] on button "Next" at bounding box center [185, 580] width 232 height 57
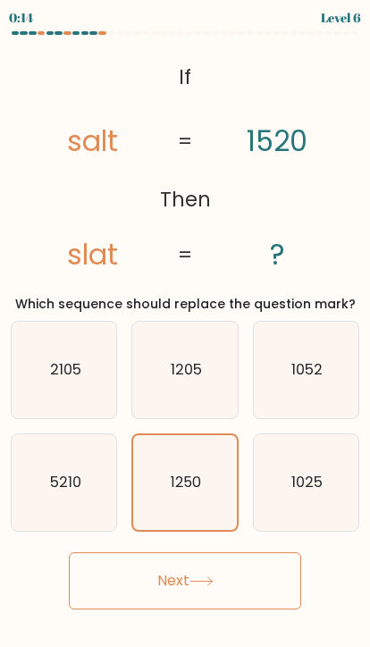
click at [256, 568] on button "Next" at bounding box center [185, 580] width 232 height 57
click at [263, 563] on button "Next" at bounding box center [185, 580] width 232 height 57
click at [262, 563] on button "Next" at bounding box center [185, 580] width 232 height 57
click at [232, 585] on button "Next" at bounding box center [185, 580] width 232 height 57
click at [168, 590] on button "Next" at bounding box center [185, 580] width 232 height 57
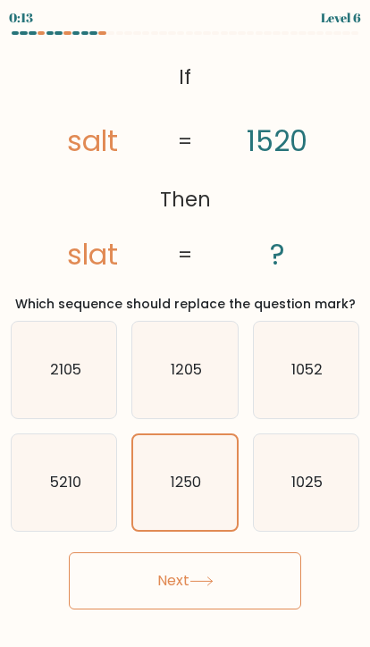
click at [139, 594] on button "Next" at bounding box center [185, 580] width 232 height 57
click at [139, 593] on button "Next" at bounding box center [185, 580] width 232 height 57
click at [202, 598] on button "Next" at bounding box center [185, 580] width 232 height 57
click at [125, 594] on button "Next" at bounding box center [185, 580] width 232 height 57
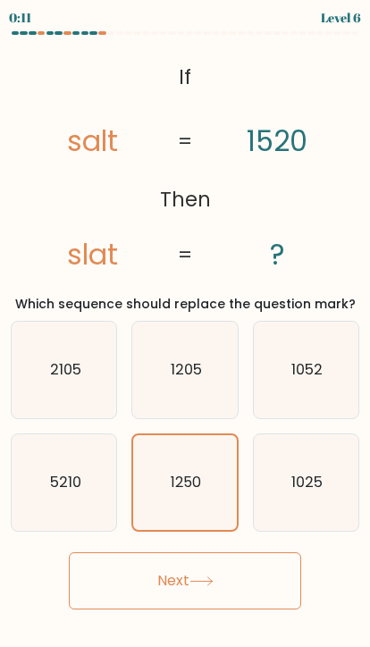
click at [124, 594] on button "Next" at bounding box center [185, 580] width 232 height 57
click at [129, 588] on button "Next" at bounding box center [185, 580] width 232 height 57
click at [138, 597] on button "Next" at bounding box center [185, 580] width 232 height 57
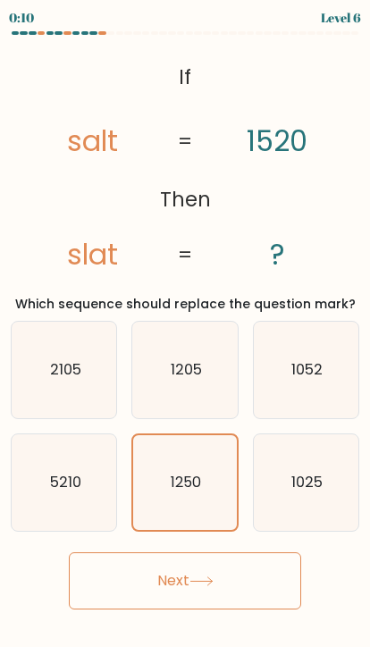
click at [138, 608] on button "Next" at bounding box center [185, 580] width 232 height 57
click at [228, 604] on button "Next" at bounding box center [185, 580] width 232 height 57
click at [246, 590] on button "Next" at bounding box center [185, 580] width 232 height 57
click at [245, 590] on button "Next" at bounding box center [185, 580] width 232 height 57
click at [214, 587] on button "Next" at bounding box center [185, 580] width 232 height 57
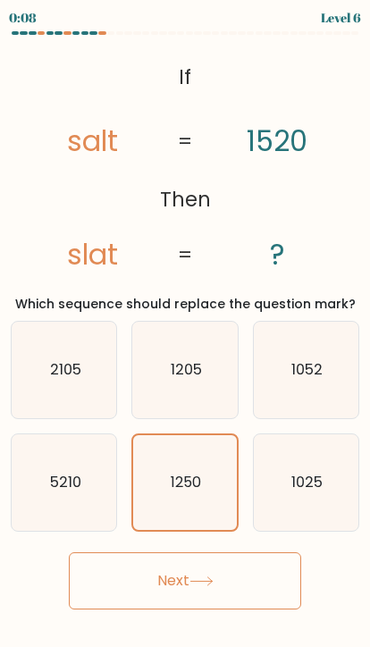
click at [150, 597] on button "Next" at bounding box center [185, 580] width 232 height 57
click at [192, 582] on button "Next" at bounding box center [185, 580] width 232 height 57
click at [184, 571] on button "Next" at bounding box center [185, 580] width 232 height 57
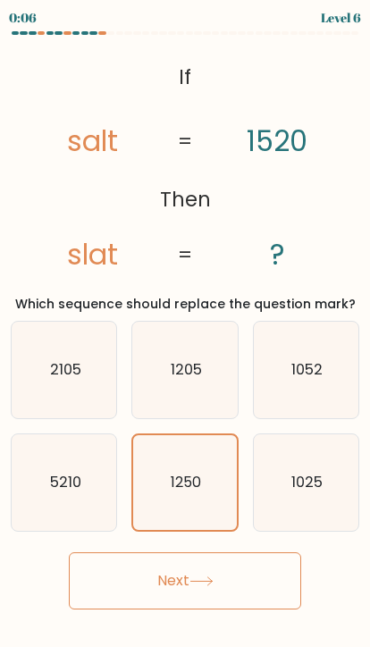
click at [183, 562] on button "Next" at bounding box center [185, 580] width 232 height 57
click at [182, 562] on button "Next" at bounding box center [185, 580] width 232 height 57
click at [177, 545] on div "Next" at bounding box center [185, 573] width 370 height 71
click at [200, 572] on button "Next" at bounding box center [185, 580] width 232 height 57
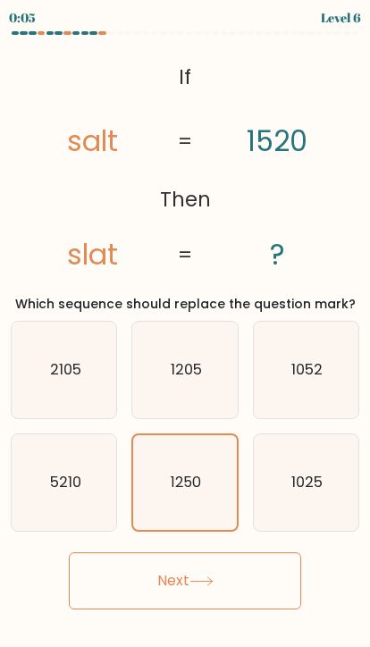
click at [222, 577] on button "Next" at bounding box center [185, 580] width 232 height 57
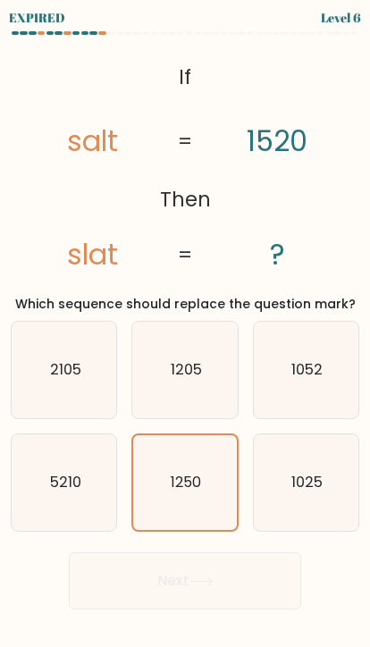
click at [201, 487] on text "1250" at bounding box center [186, 482] width 30 height 21
click at [186, 332] on input "e. 1250" at bounding box center [185, 327] width 1 height 9
click at [243, 588] on div "Next" at bounding box center [185, 573] width 370 height 71
click at [255, 579] on div "Next" at bounding box center [185, 573] width 370 height 71
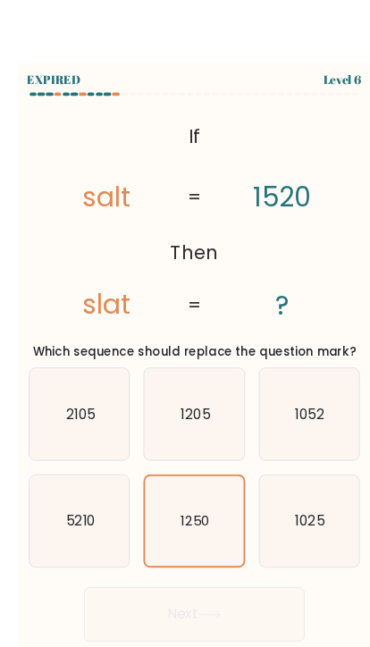
scroll to position [4, 0]
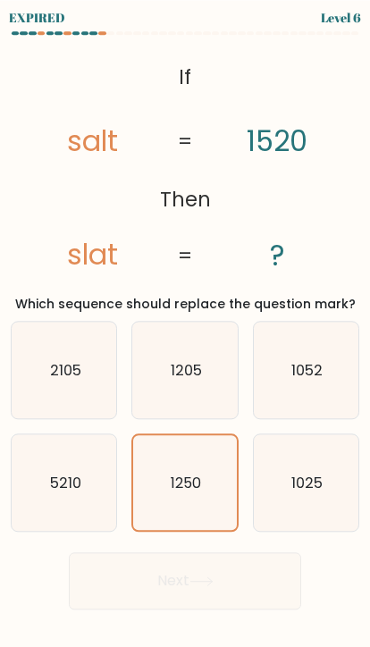
click at [239, 572] on div "Next" at bounding box center [185, 573] width 370 height 71
click at [307, 474] on text "1025" at bounding box center [306, 482] width 31 height 21
click at [186, 332] on input "f. 1025" at bounding box center [185, 327] width 1 height 9
radio input "true"
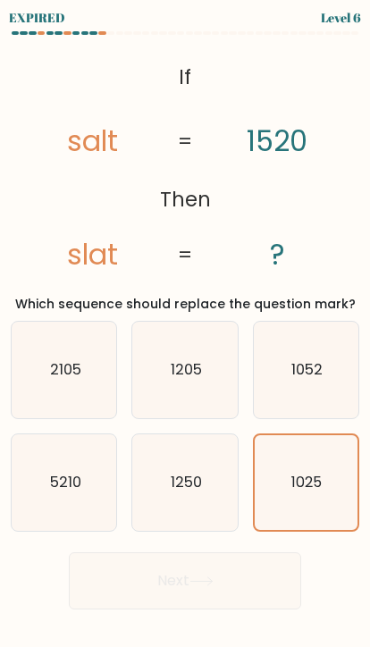
click at [311, 373] on text "1052" at bounding box center [306, 369] width 31 height 21
click at [186, 332] on input "c. 1052" at bounding box center [185, 327] width 1 height 9
radio input "true"
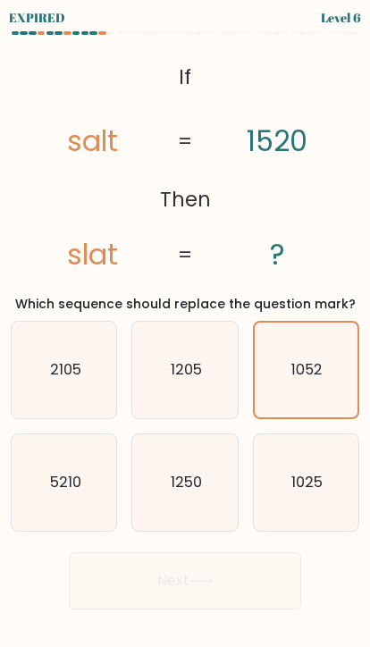
click at [205, 482] on icon "1250" at bounding box center [185, 482] width 96 height 96
click at [186, 332] on input "e. 1250" at bounding box center [185, 327] width 1 height 9
radio input "true"
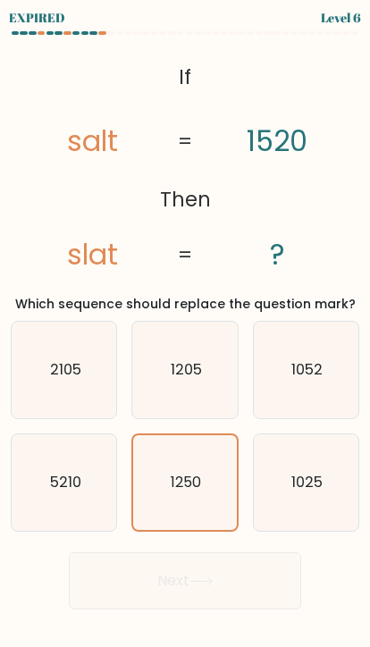
click at [232, 576] on div "Next" at bounding box center [185, 573] width 370 height 71
click at [232, 575] on div "Next" at bounding box center [185, 573] width 370 height 71
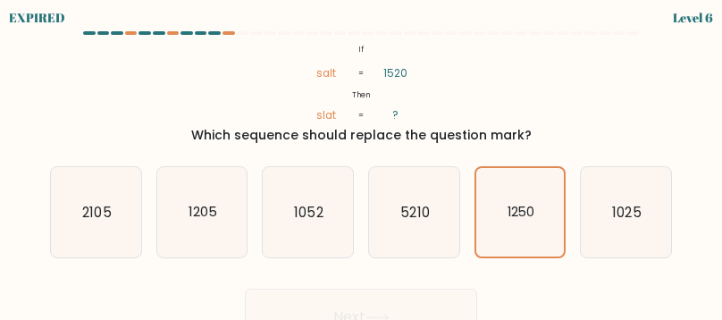
scroll to position [34, 0]
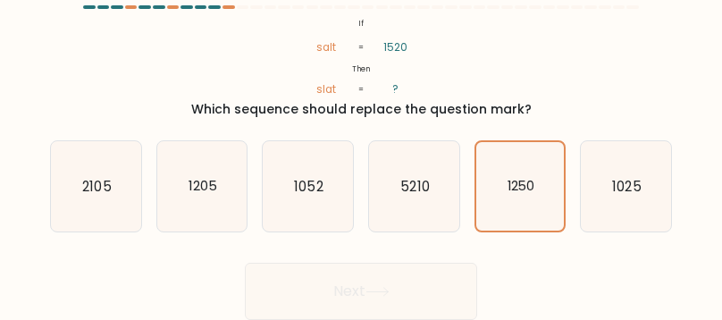
click at [367, 284] on div "Next" at bounding box center [360, 287] width 643 height 66
click at [367, 283] on div "Next" at bounding box center [360, 287] width 643 height 66
click at [369, 260] on div "Next" at bounding box center [360, 287] width 643 height 66
click at [369, 259] on div "Next" at bounding box center [360, 287] width 643 height 66
click at [369, 296] on div "Next" at bounding box center [360, 287] width 643 height 66
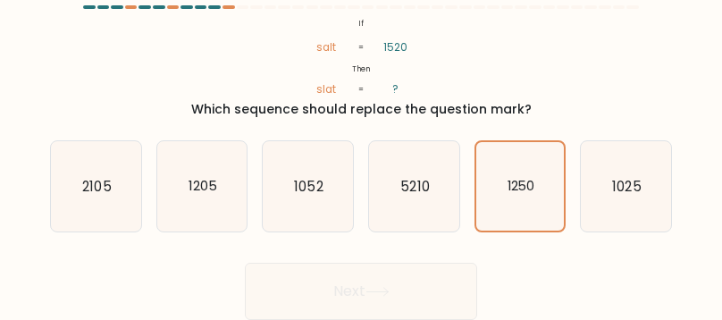
click at [369, 296] on div "Next" at bounding box center [360, 287] width 643 height 66
click at [369, 293] on div "Next" at bounding box center [360, 287] width 643 height 66
click at [369, 286] on div "Next" at bounding box center [360, 287] width 643 height 66
click at [369, 285] on div "Next" at bounding box center [360, 287] width 643 height 66
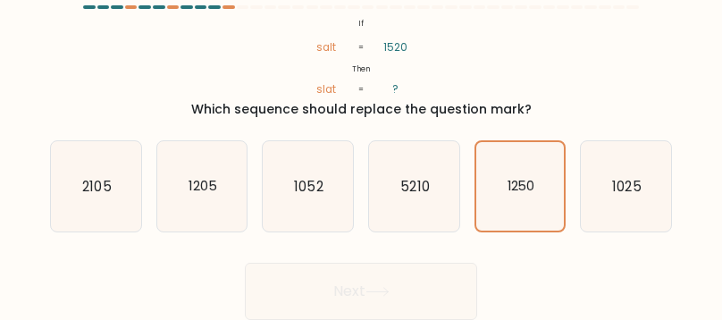
click at [369, 285] on div "Next" at bounding box center [360, 287] width 643 height 66
click at [369, 270] on div "Next" at bounding box center [360, 287] width 643 height 66
click at [369, 252] on form "If ?" at bounding box center [361, 162] width 722 height 314
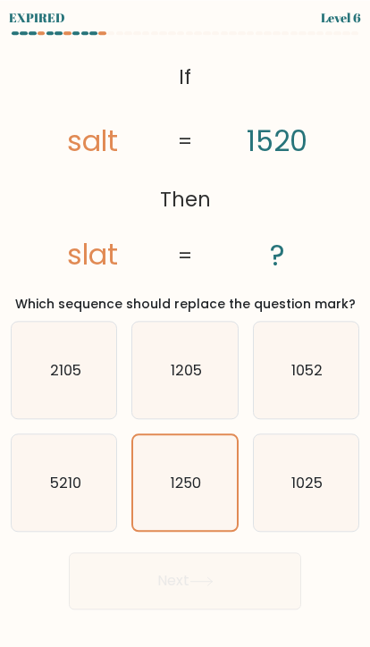
scroll to position [0, 0]
